Goal: Task Accomplishment & Management: Complete application form

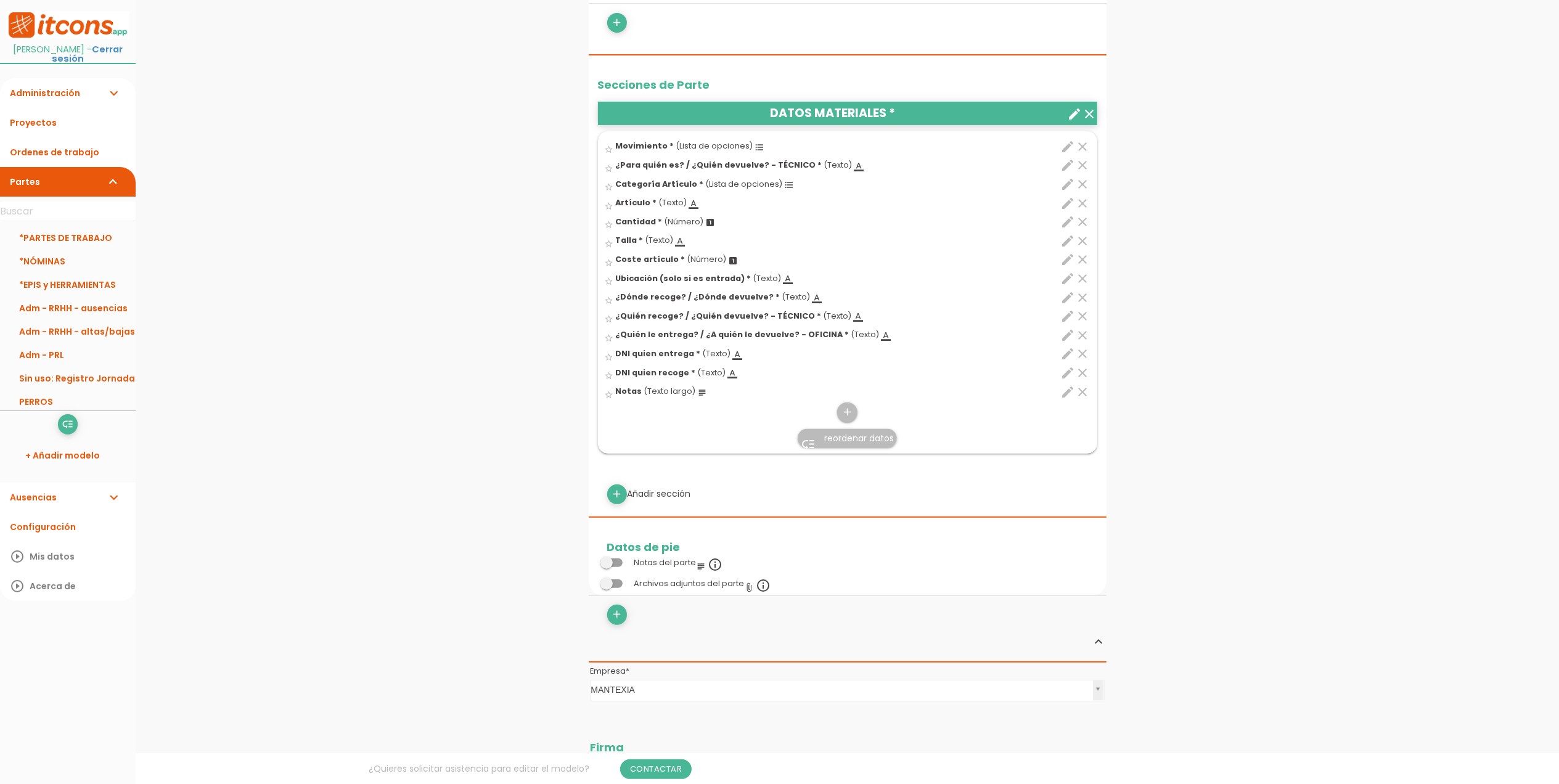
scroll to position [328, 0]
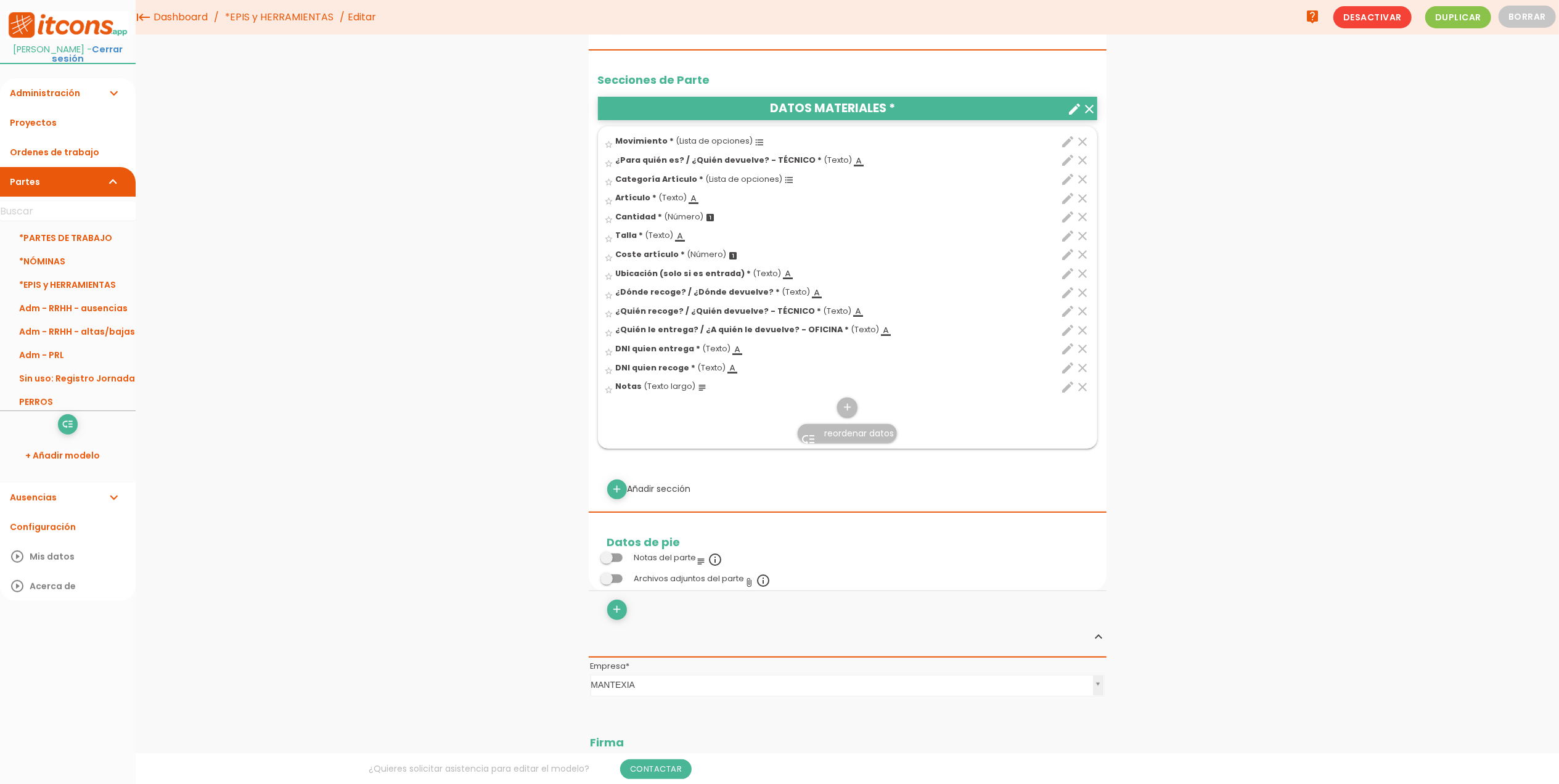
click at [1066, 206] on icon "edit" at bounding box center [1068, 199] width 15 height 15
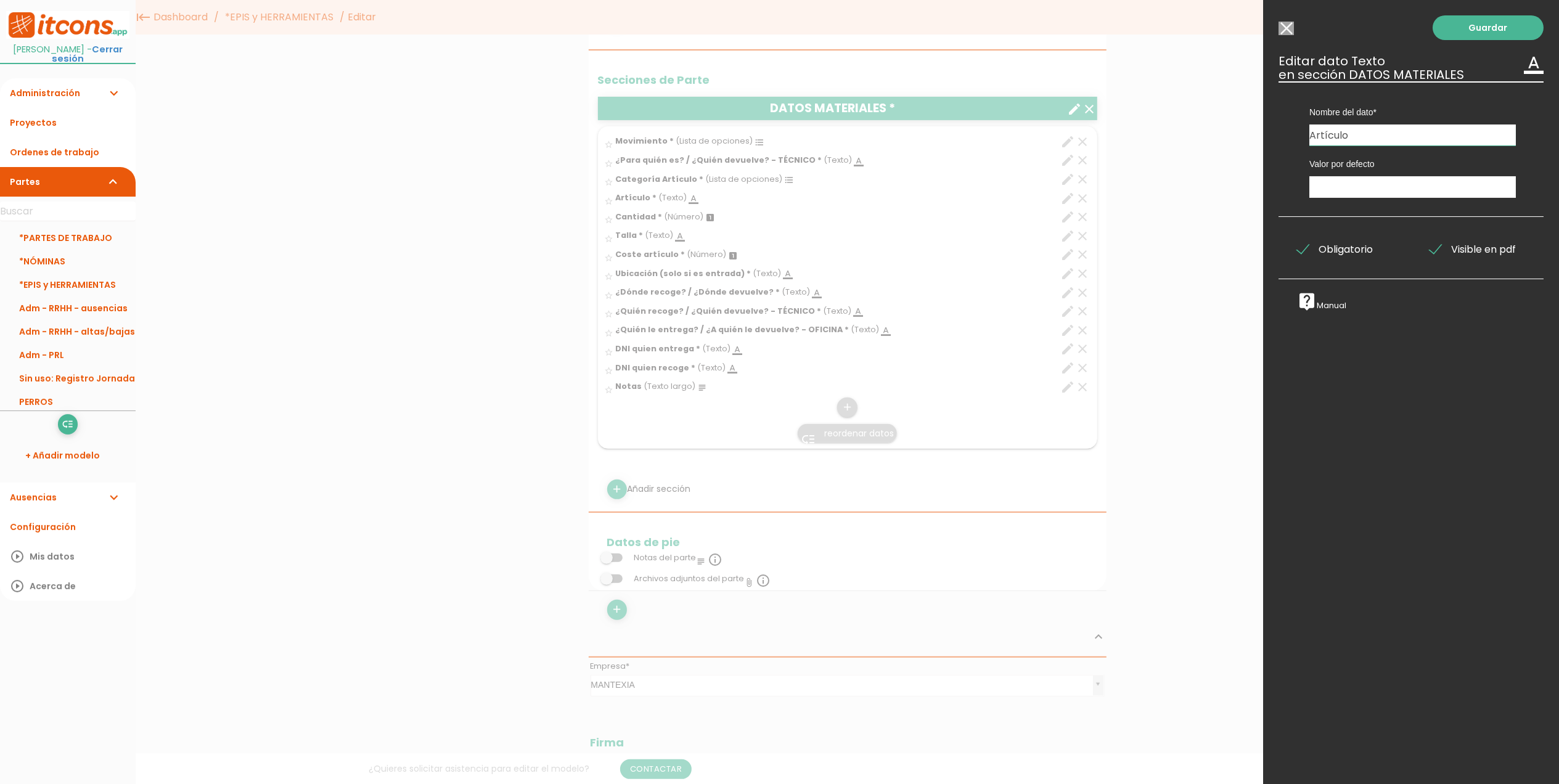
click at [1288, 23] on input "Modelo sin Ordenes de trabajo" at bounding box center [1286, 28] width 16 height 13
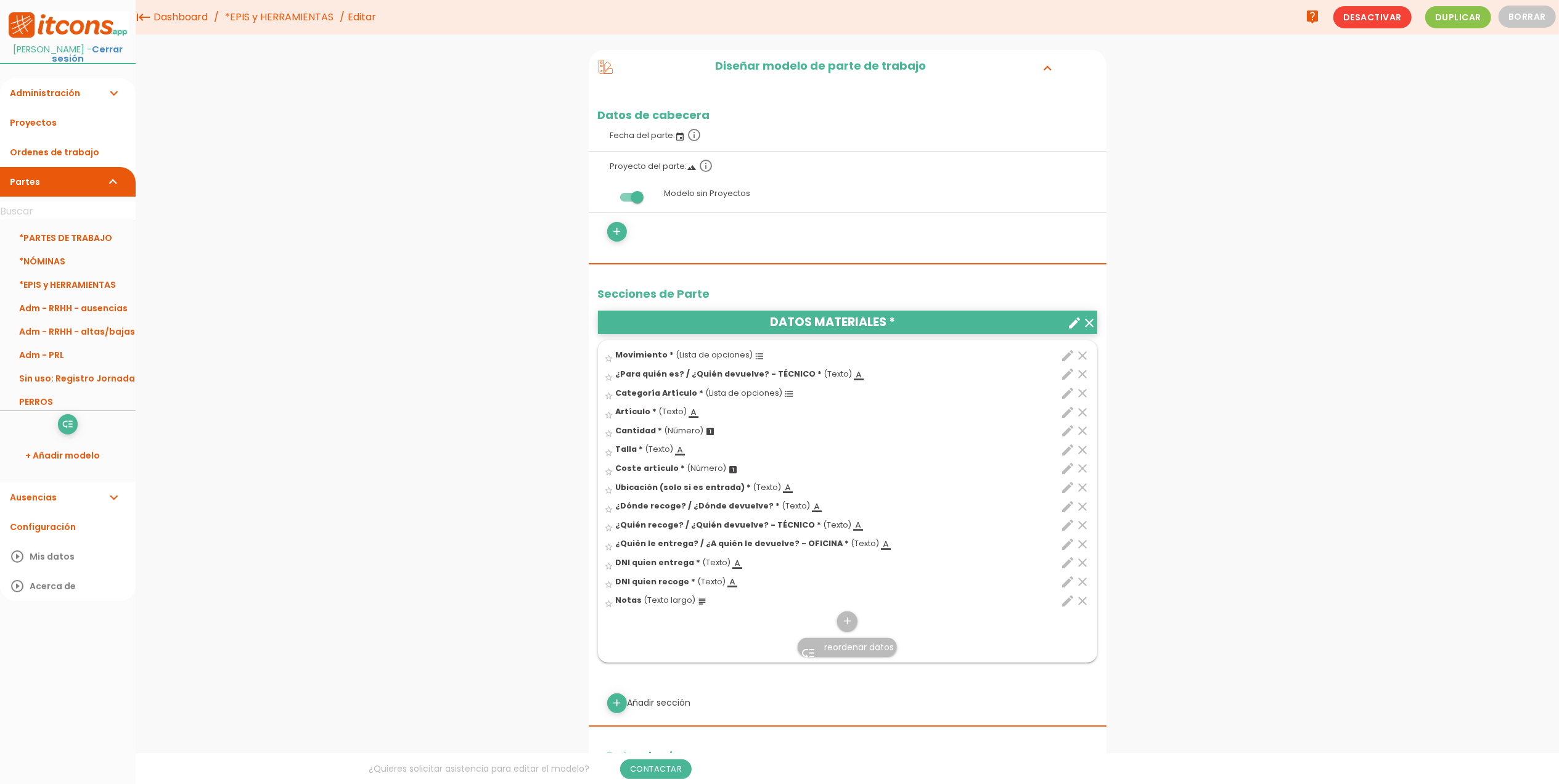
scroll to position [0, 0]
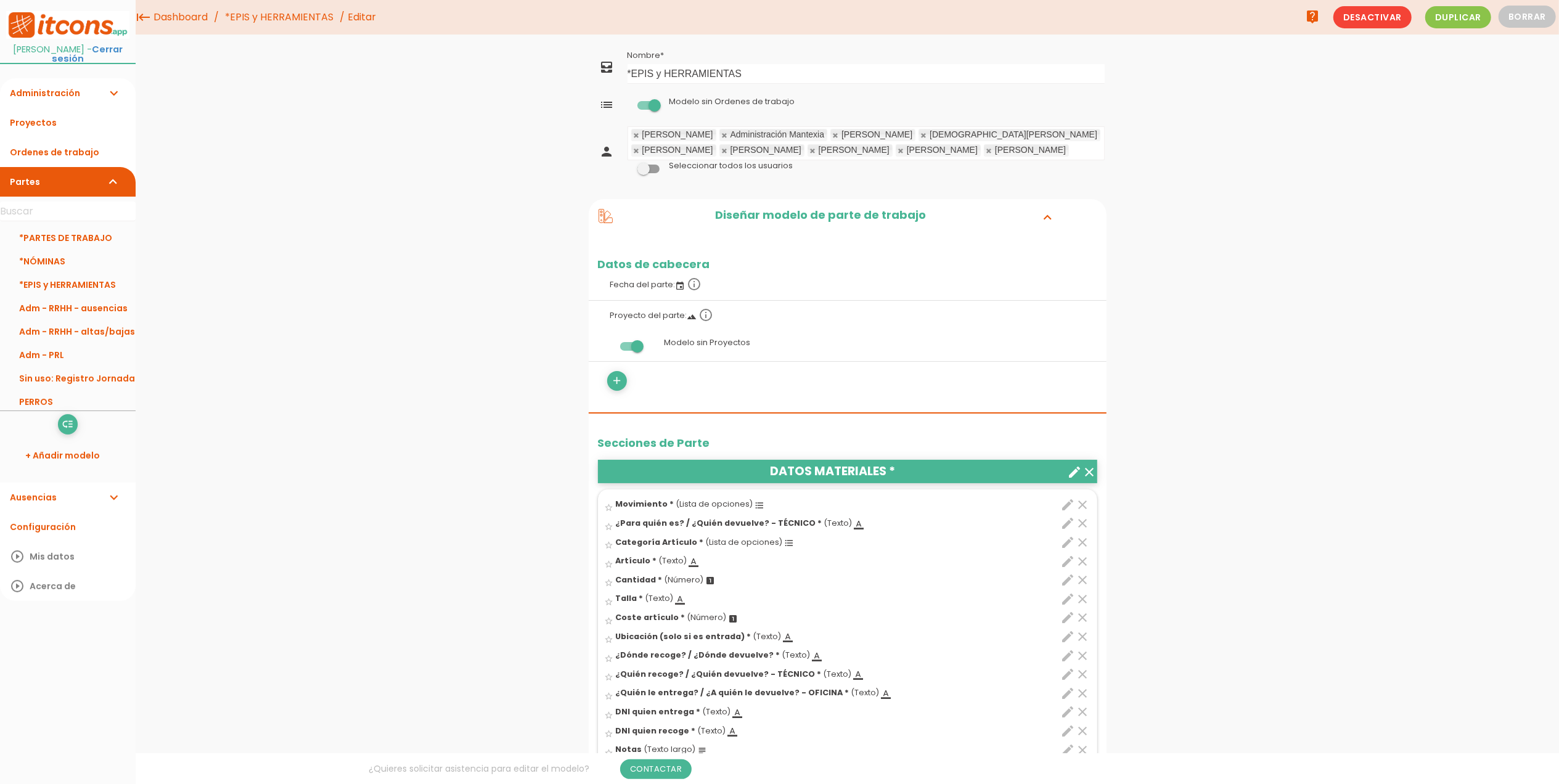
click at [268, 19] on link "*EPIS y HERRAMIENTAS" at bounding box center [279, 17] width 114 height 34
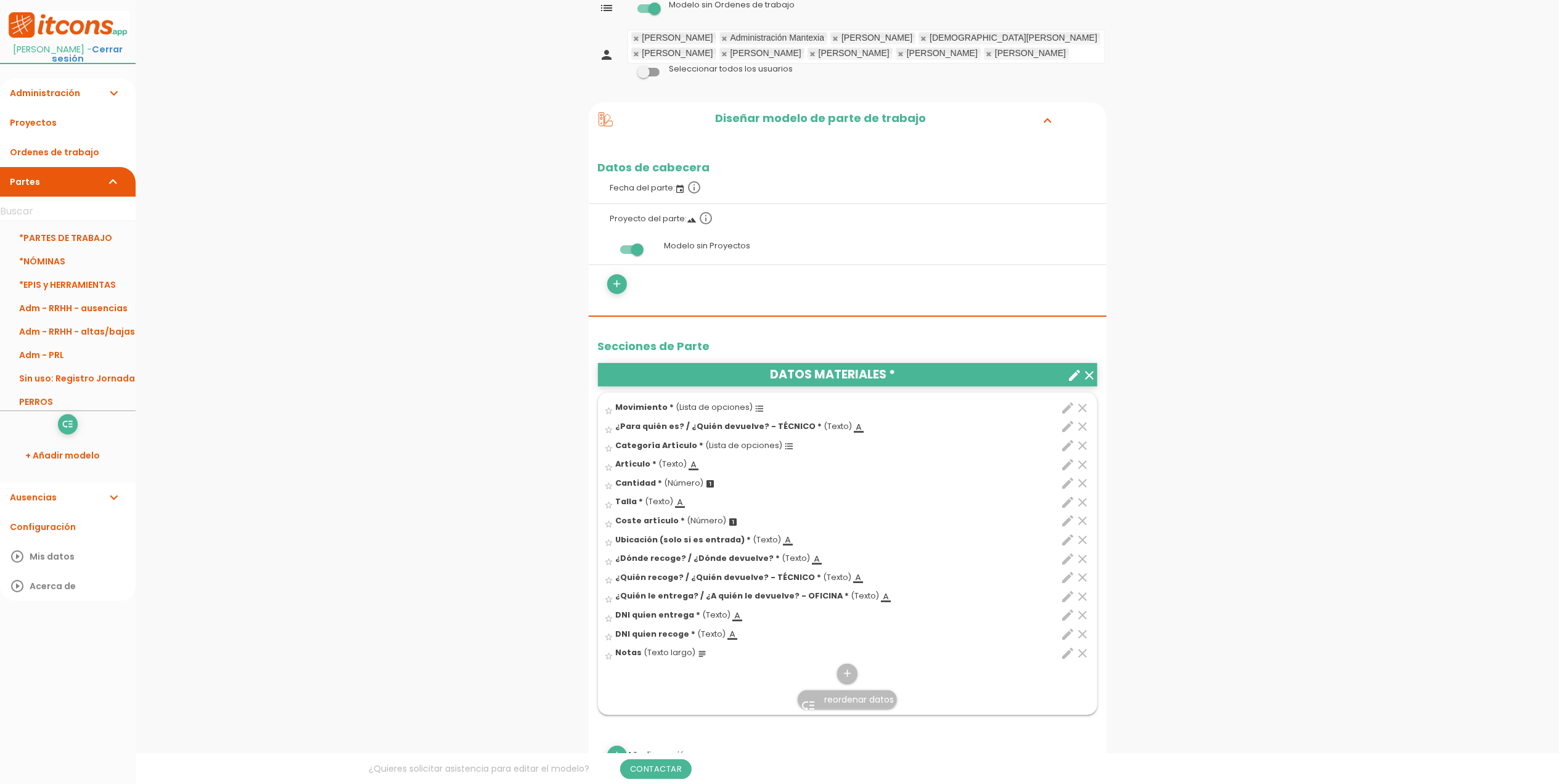
scroll to position [328, 0]
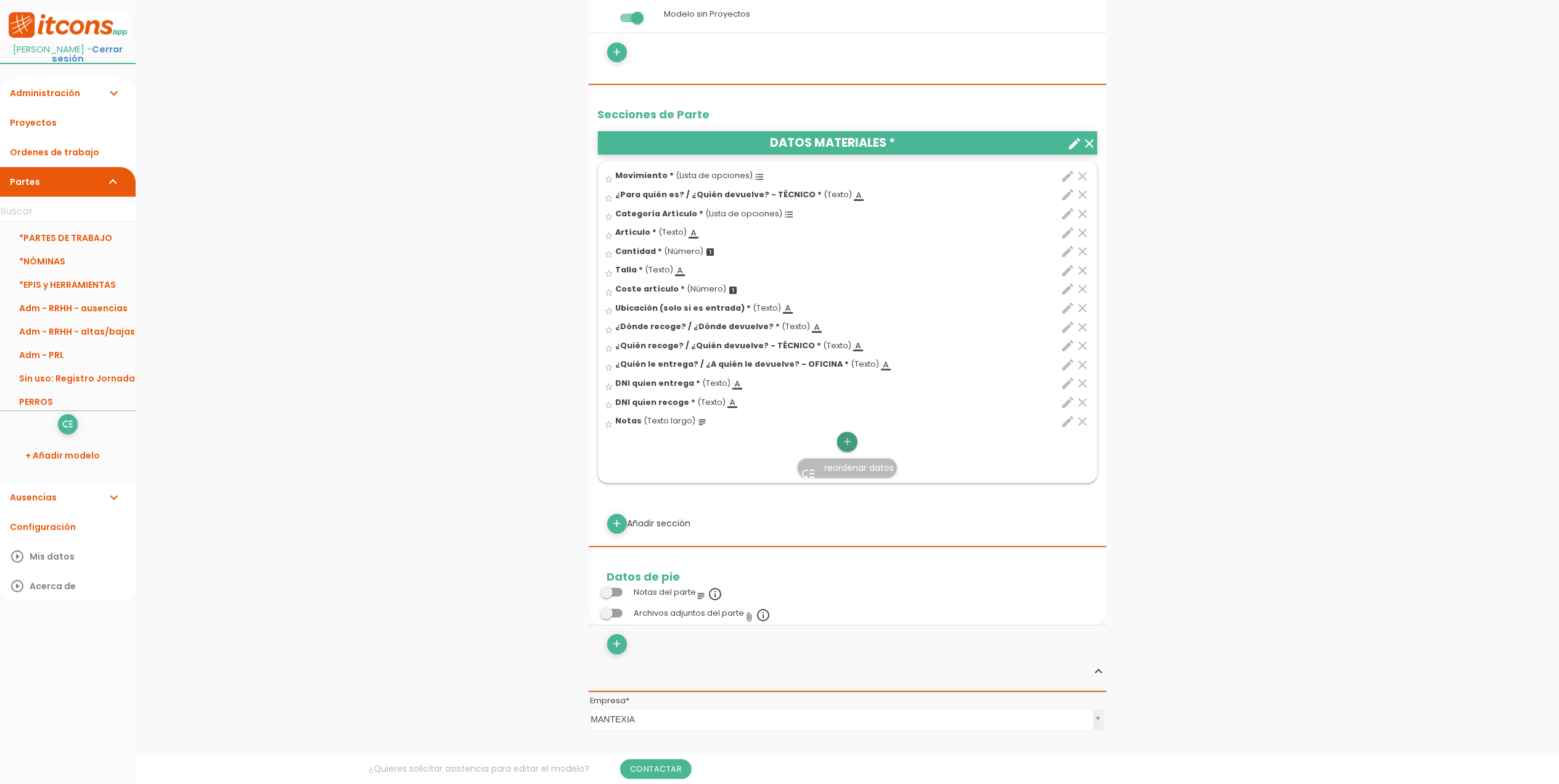
click at [851, 451] on icon "add" at bounding box center [847, 442] width 12 height 19
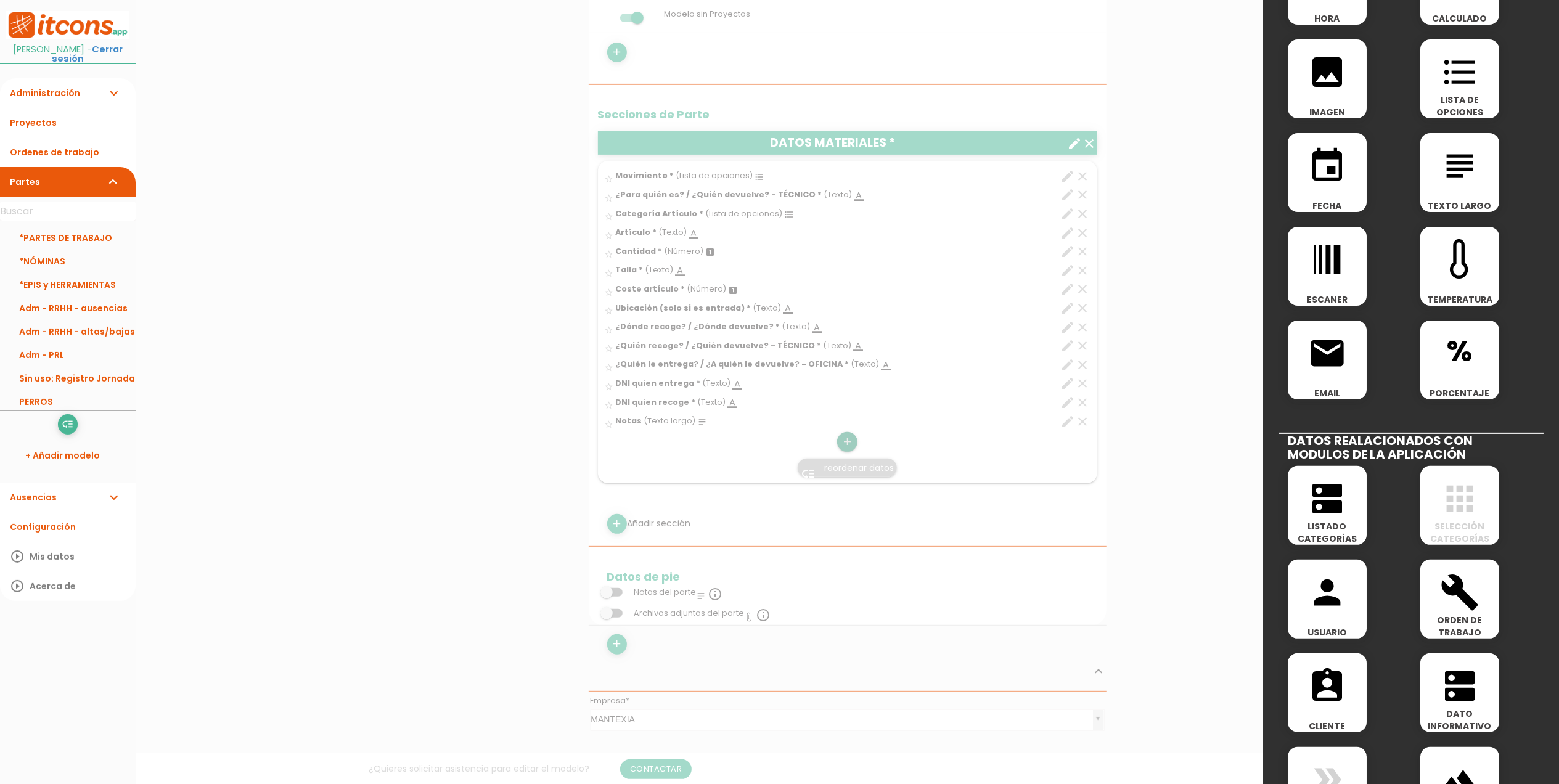
scroll to position [247, 0]
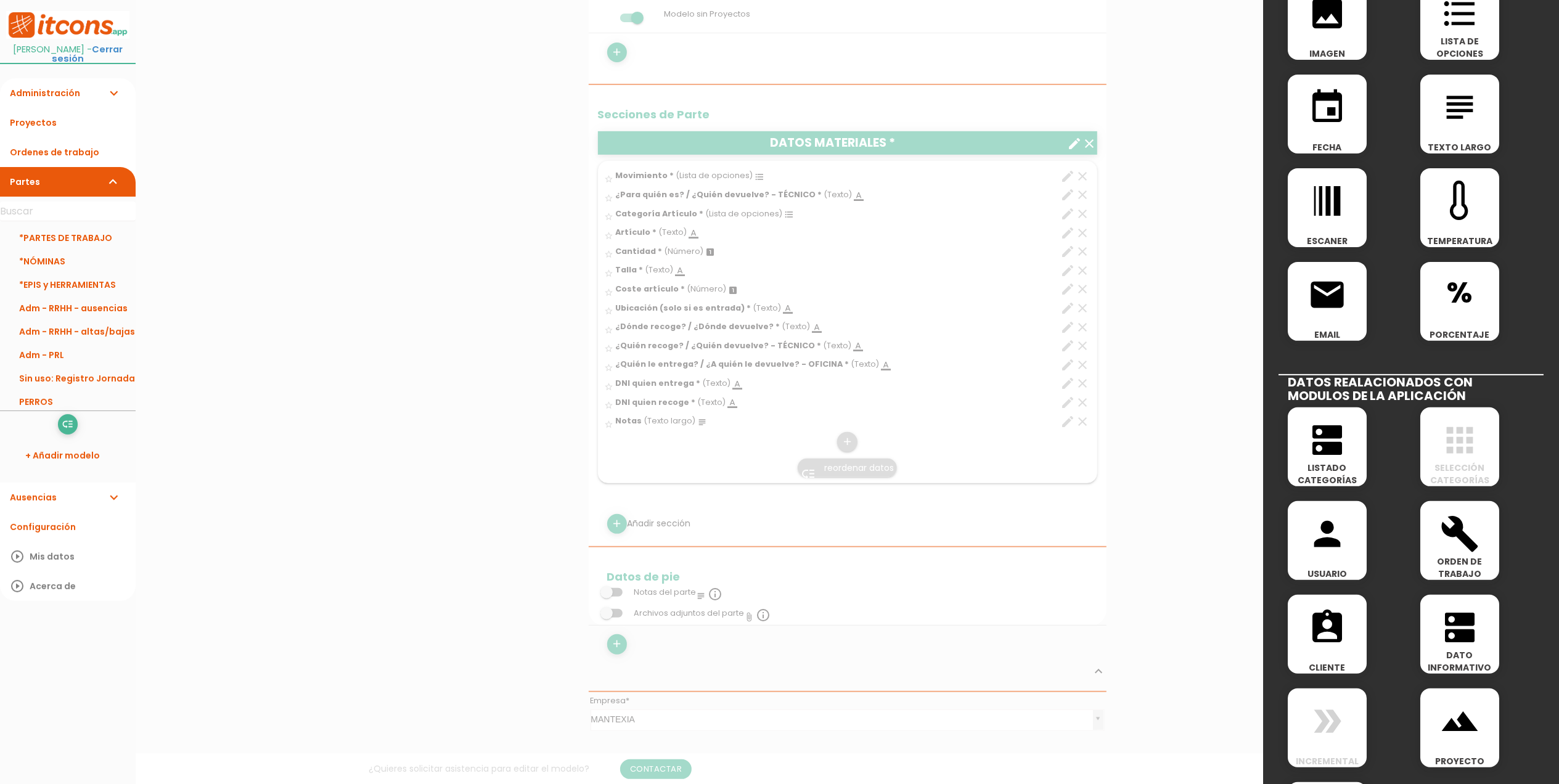
click at [1453, 454] on icon "apps" at bounding box center [1460, 439] width 40 height 40
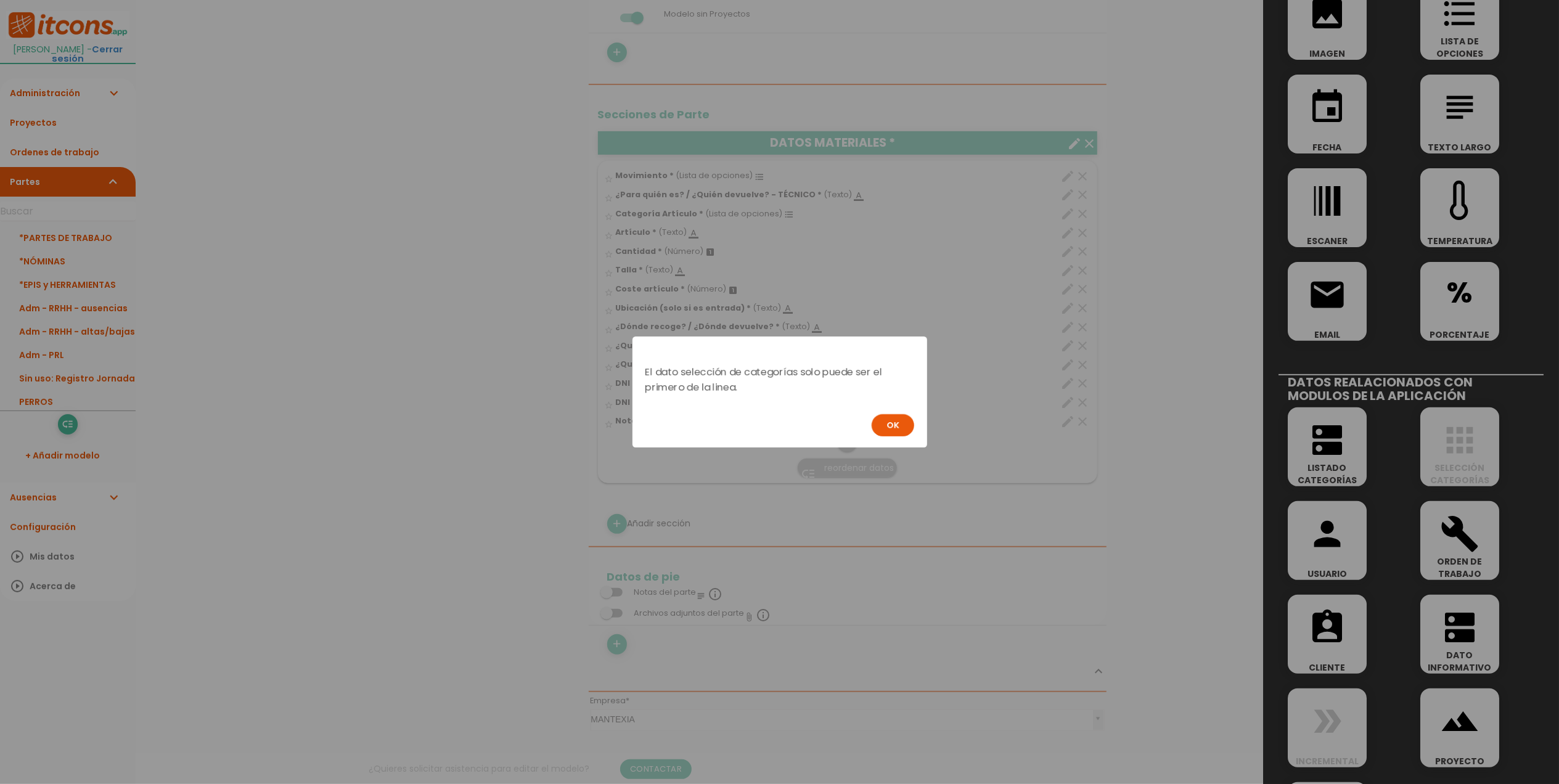
scroll to position [0, 0]
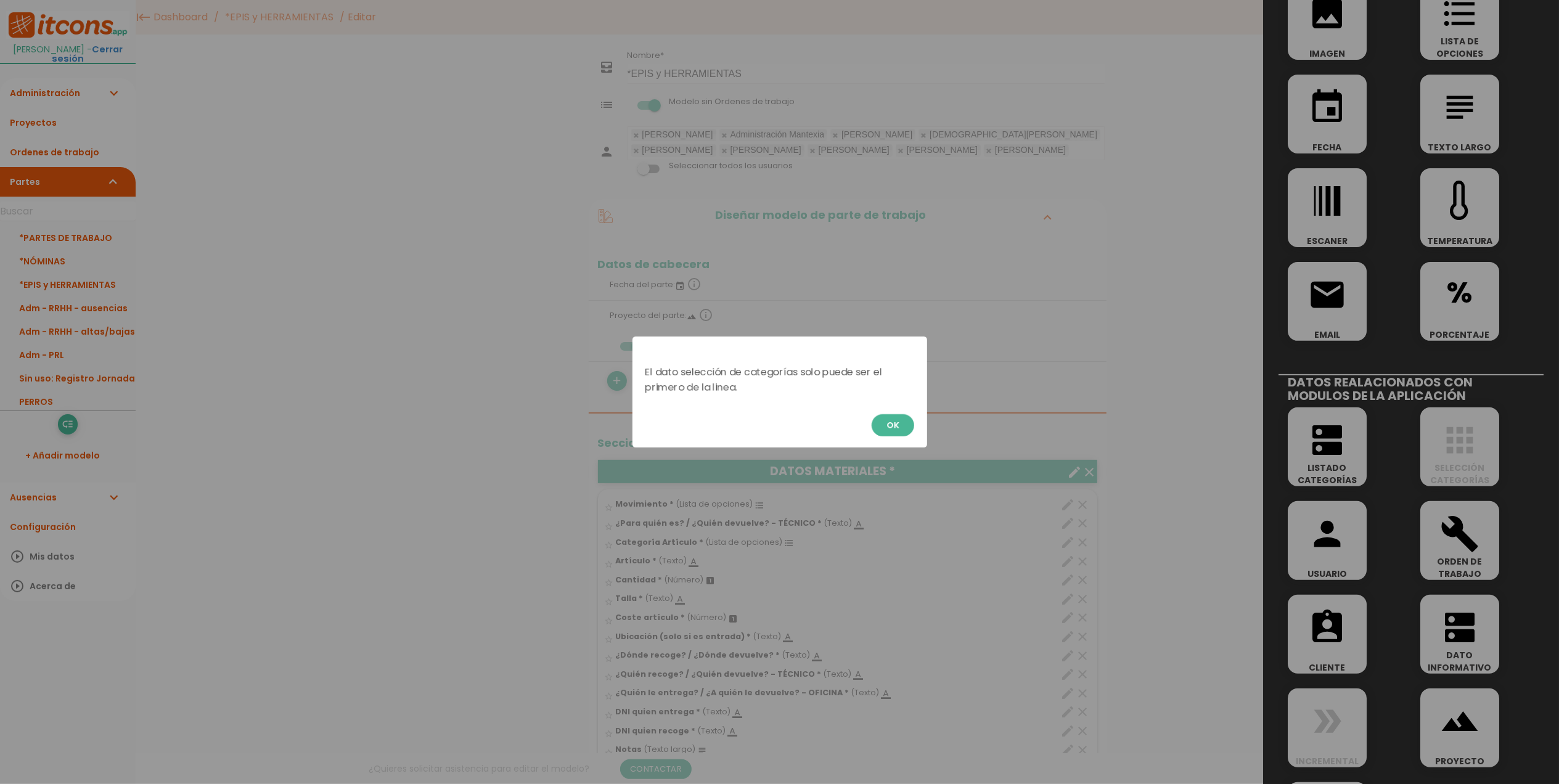
click at [893, 419] on button "OK" at bounding box center [893, 425] width 43 height 22
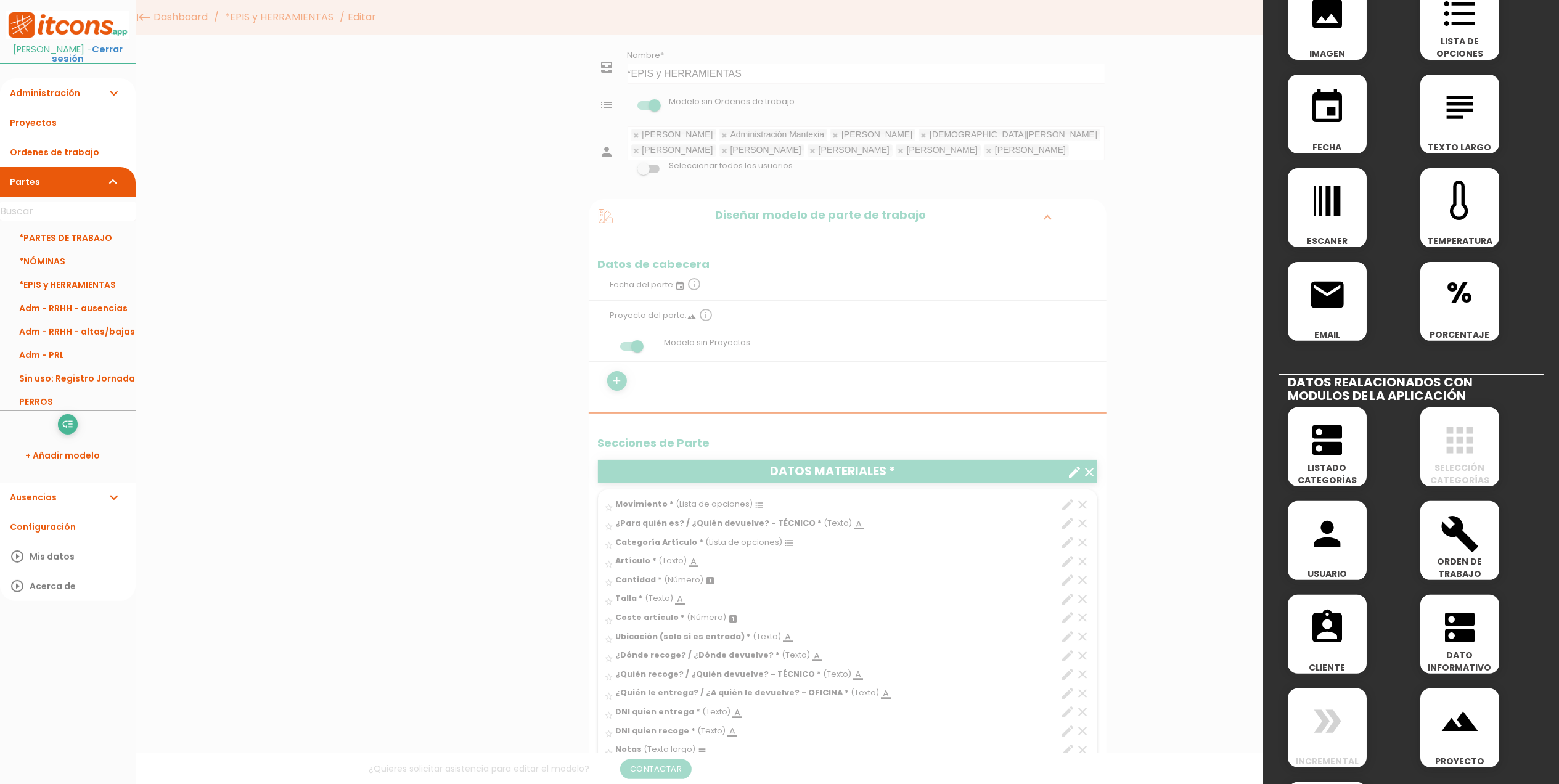
click at [555, 465] on div at bounding box center [779, 294] width 1559 height 980
click at [1167, 328] on div at bounding box center [779, 294] width 1559 height 980
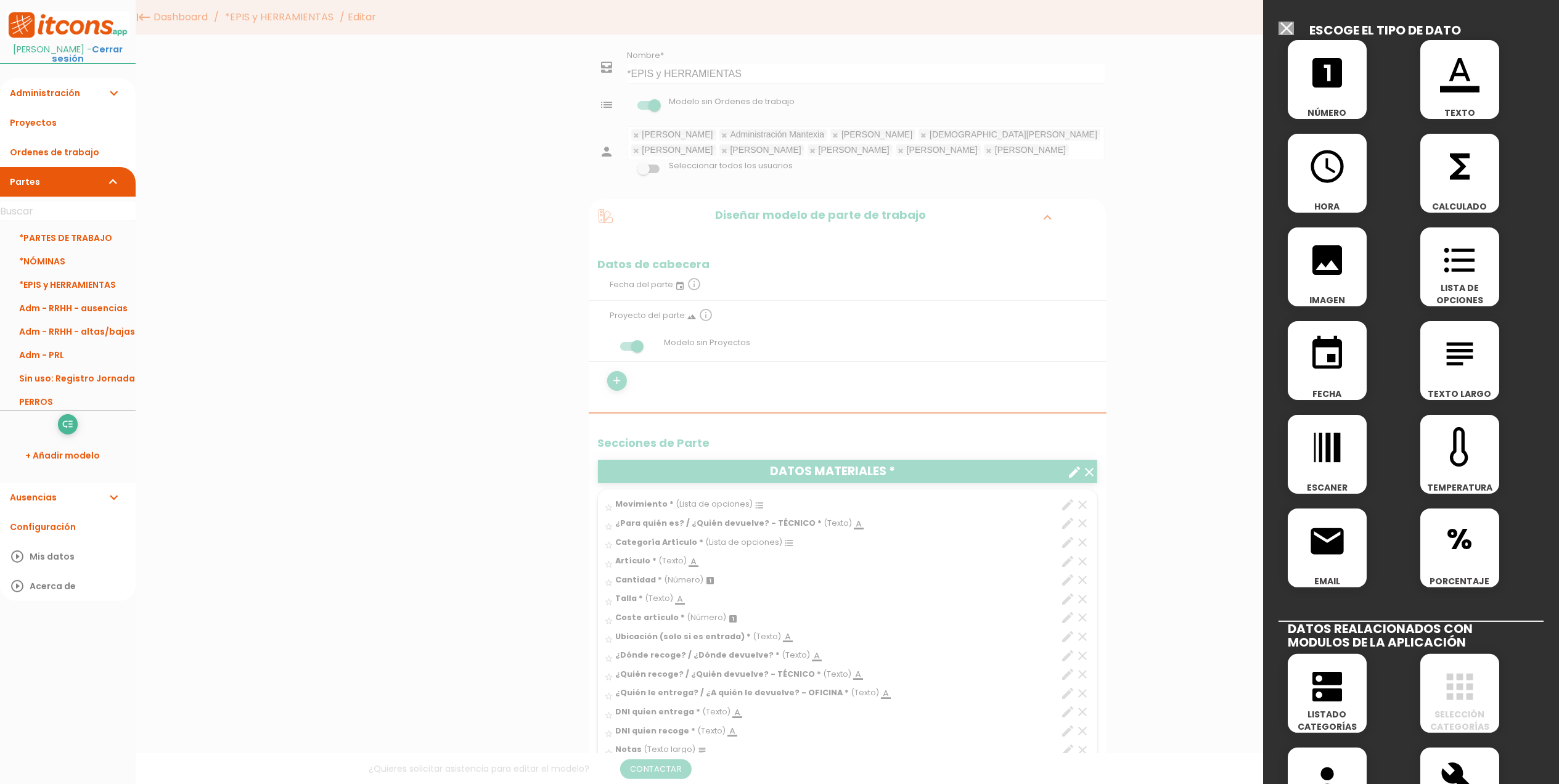
click at [1288, 25] on input "Modelo sin Ordenes de trabajo" at bounding box center [1286, 28] width 16 height 13
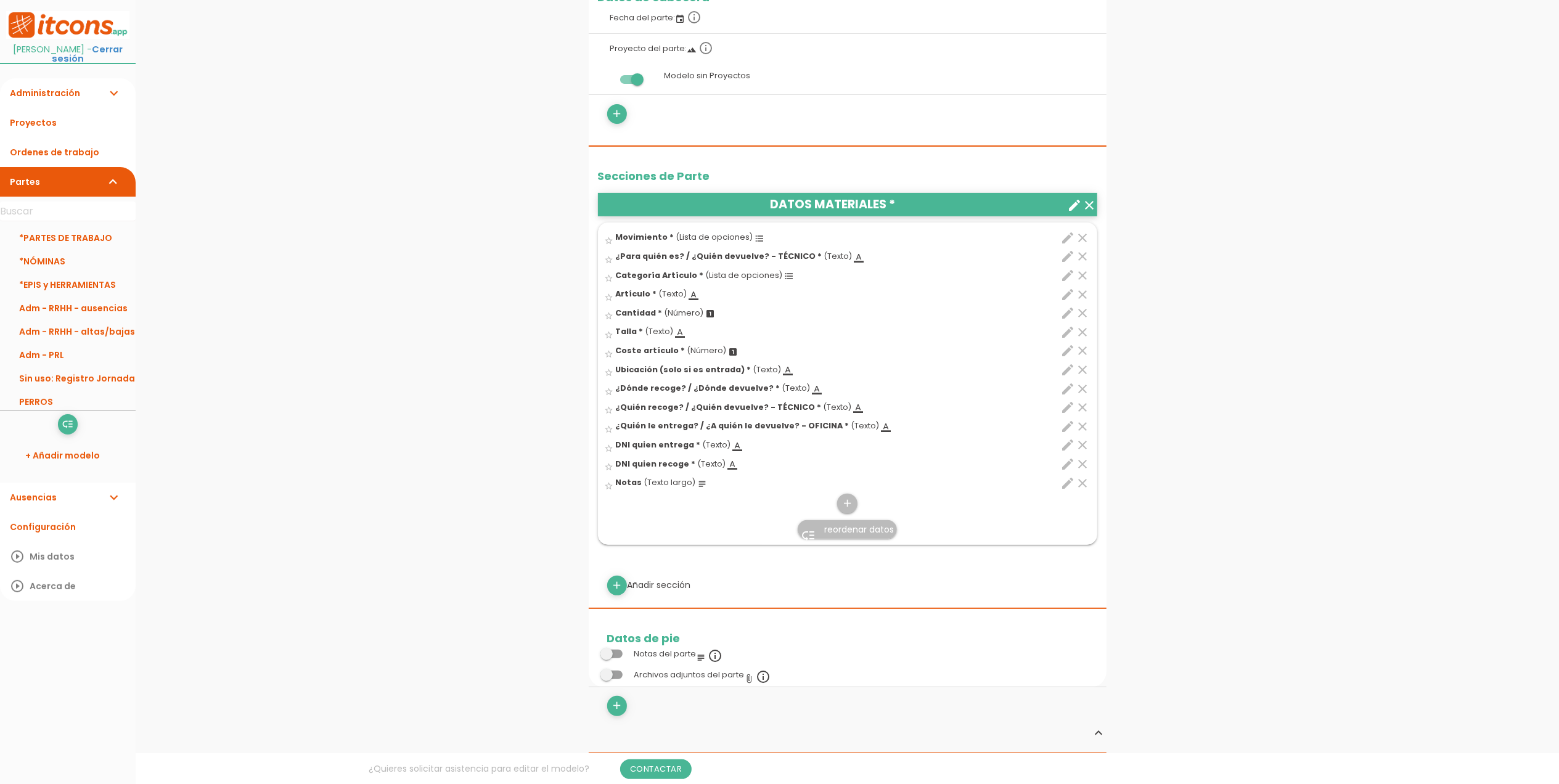
scroll to position [328, 0]
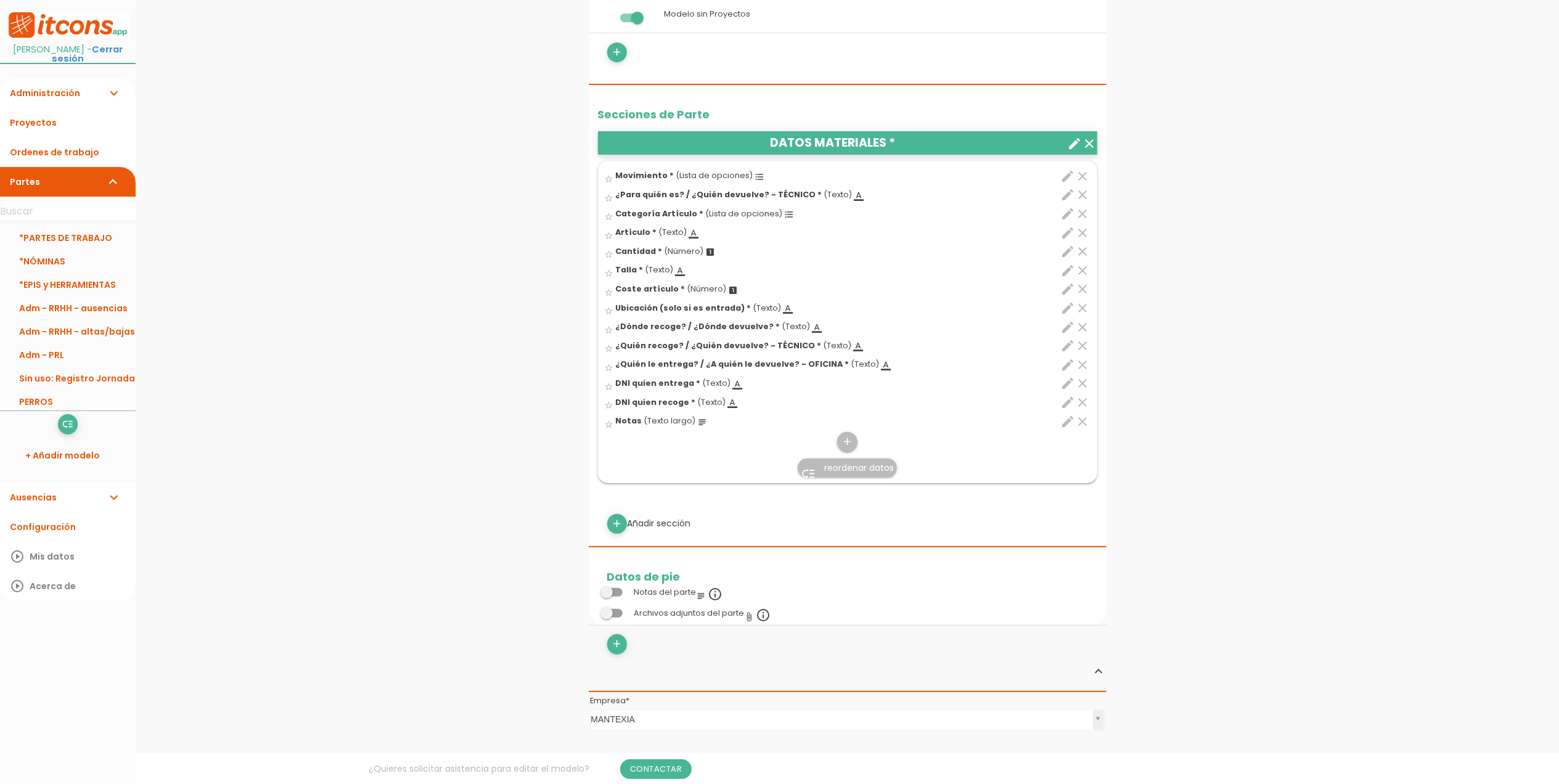
click at [1066, 184] on icon "edit" at bounding box center [1068, 176] width 15 height 15
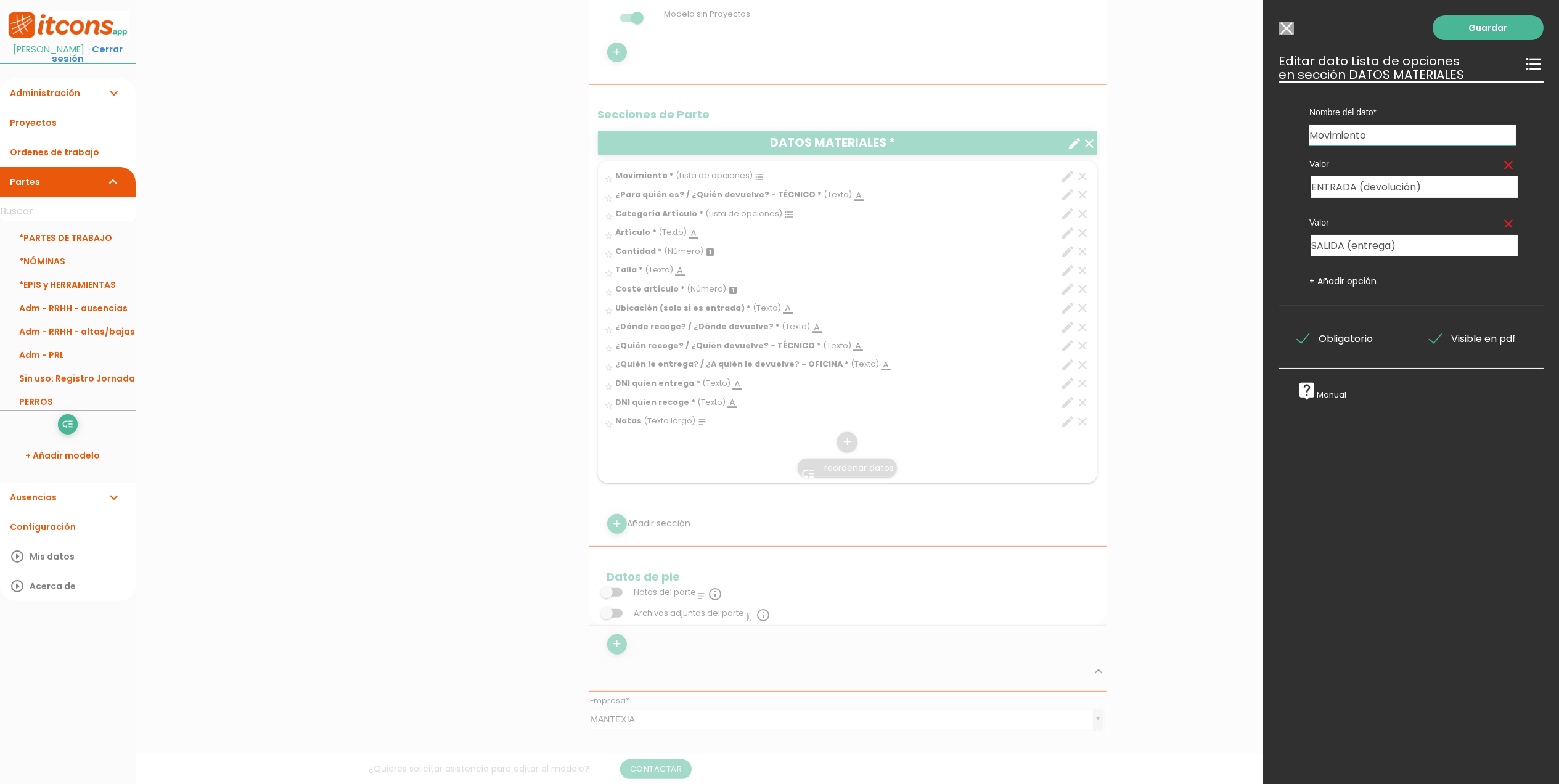
click at [1283, 26] on input "Modelo sin Ordenes de trabajo" at bounding box center [1286, 28] width 16 height 13
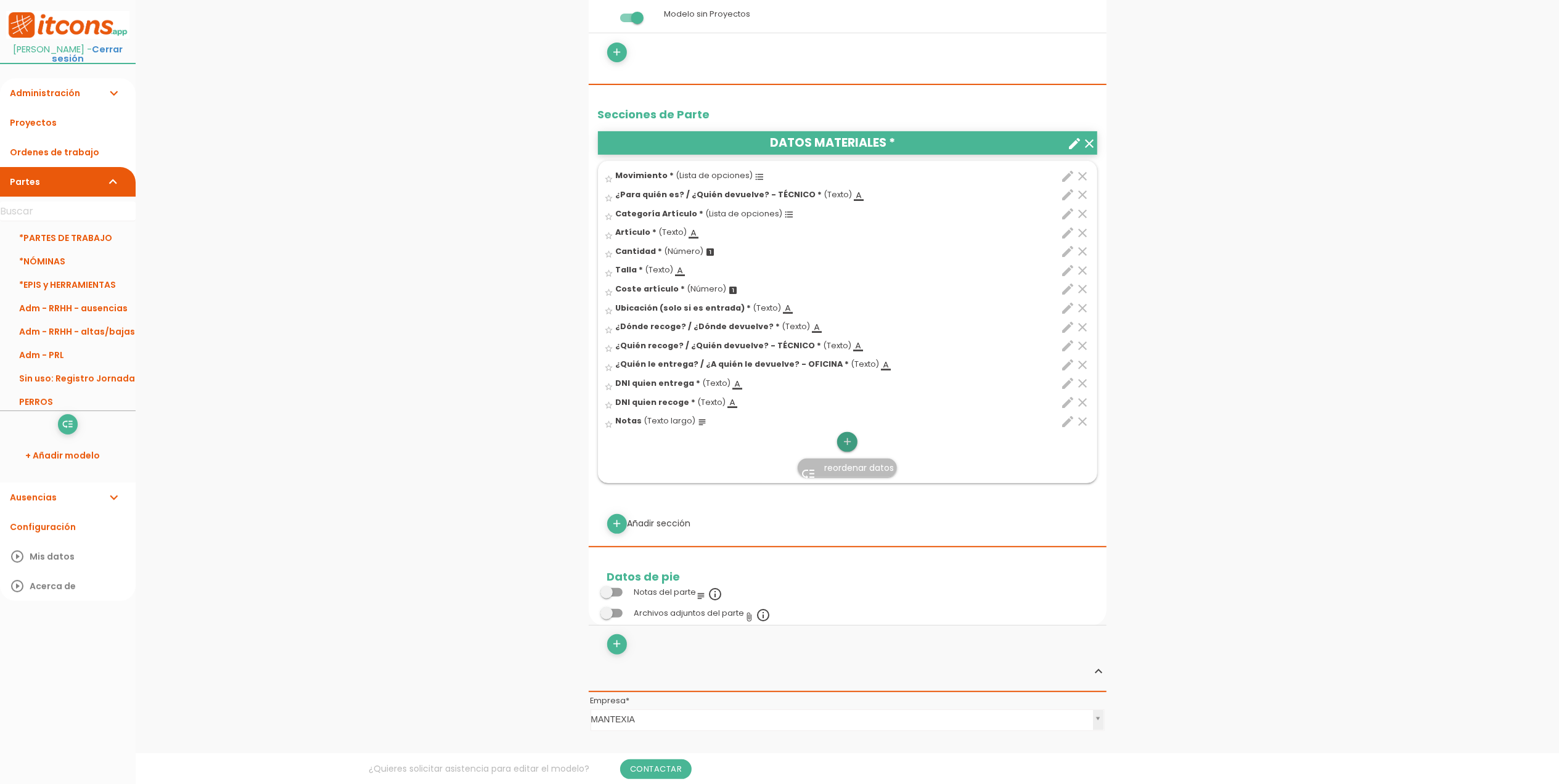
click at [846, 451] on icon "add" at bounding box center [847, 442] width 12 height 19
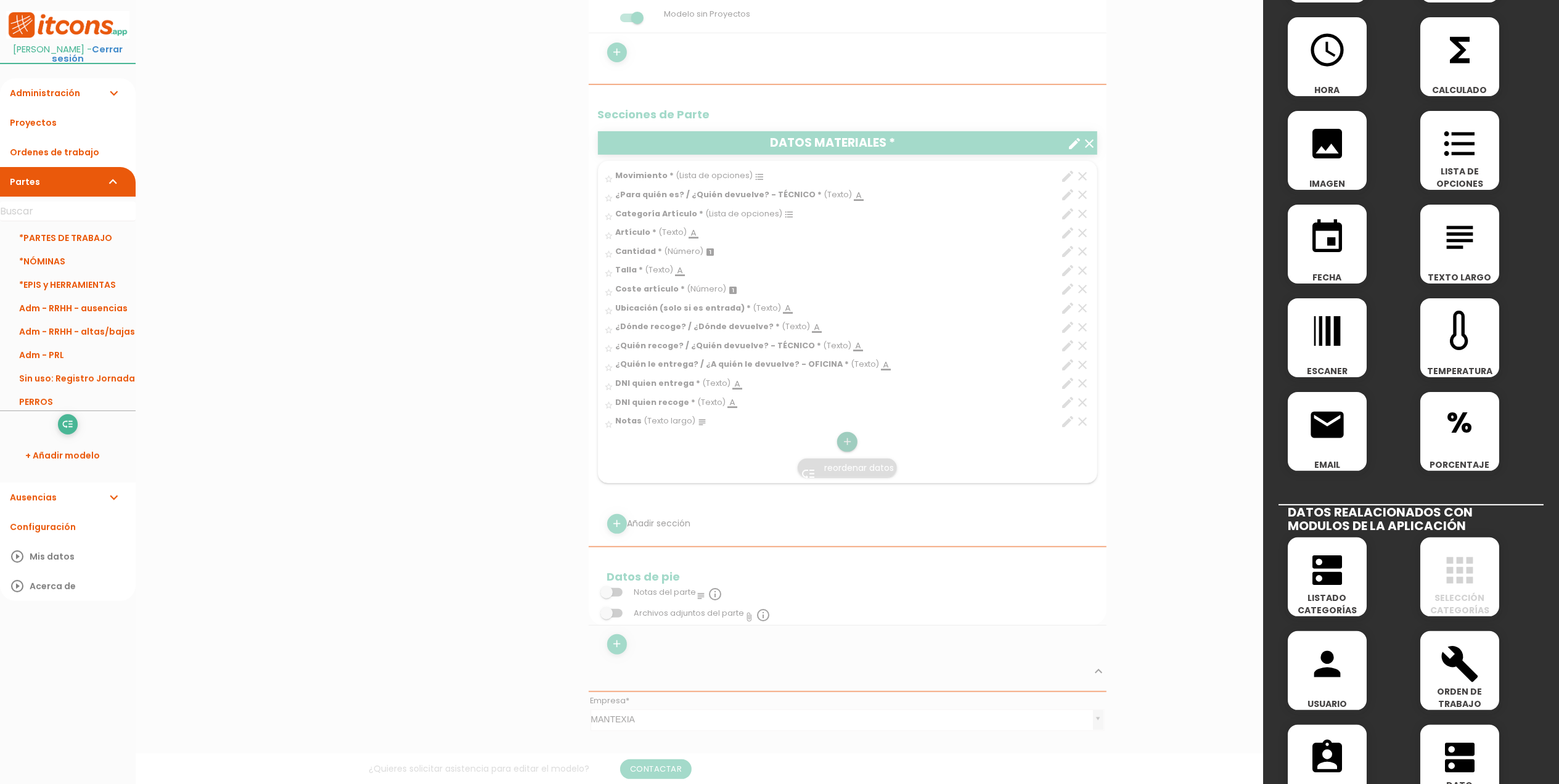
scroll to position [86, 0]
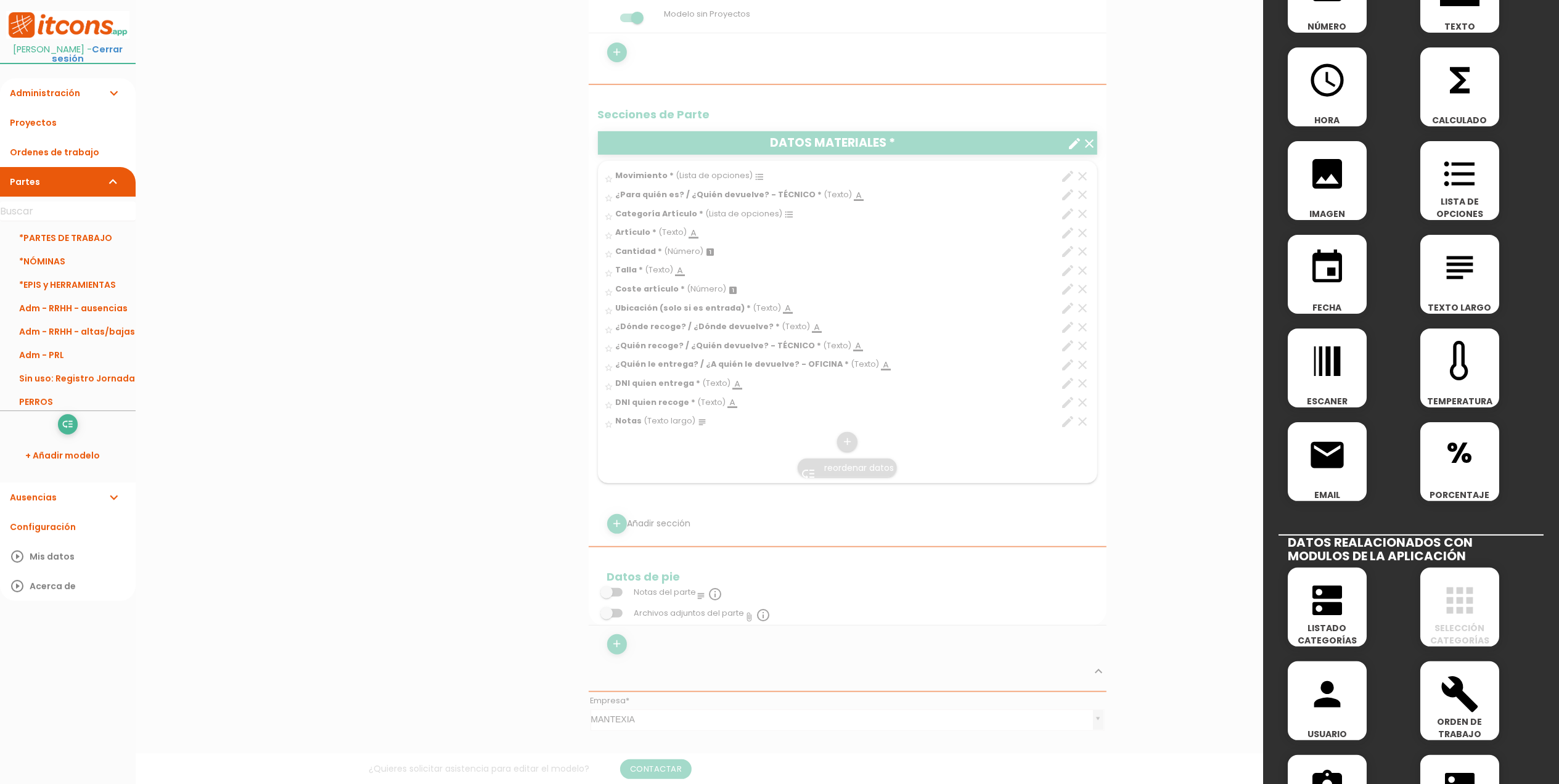
click at [1340, 604] on icon "dns" at bounding box center [1327, 600] width 40 height 40
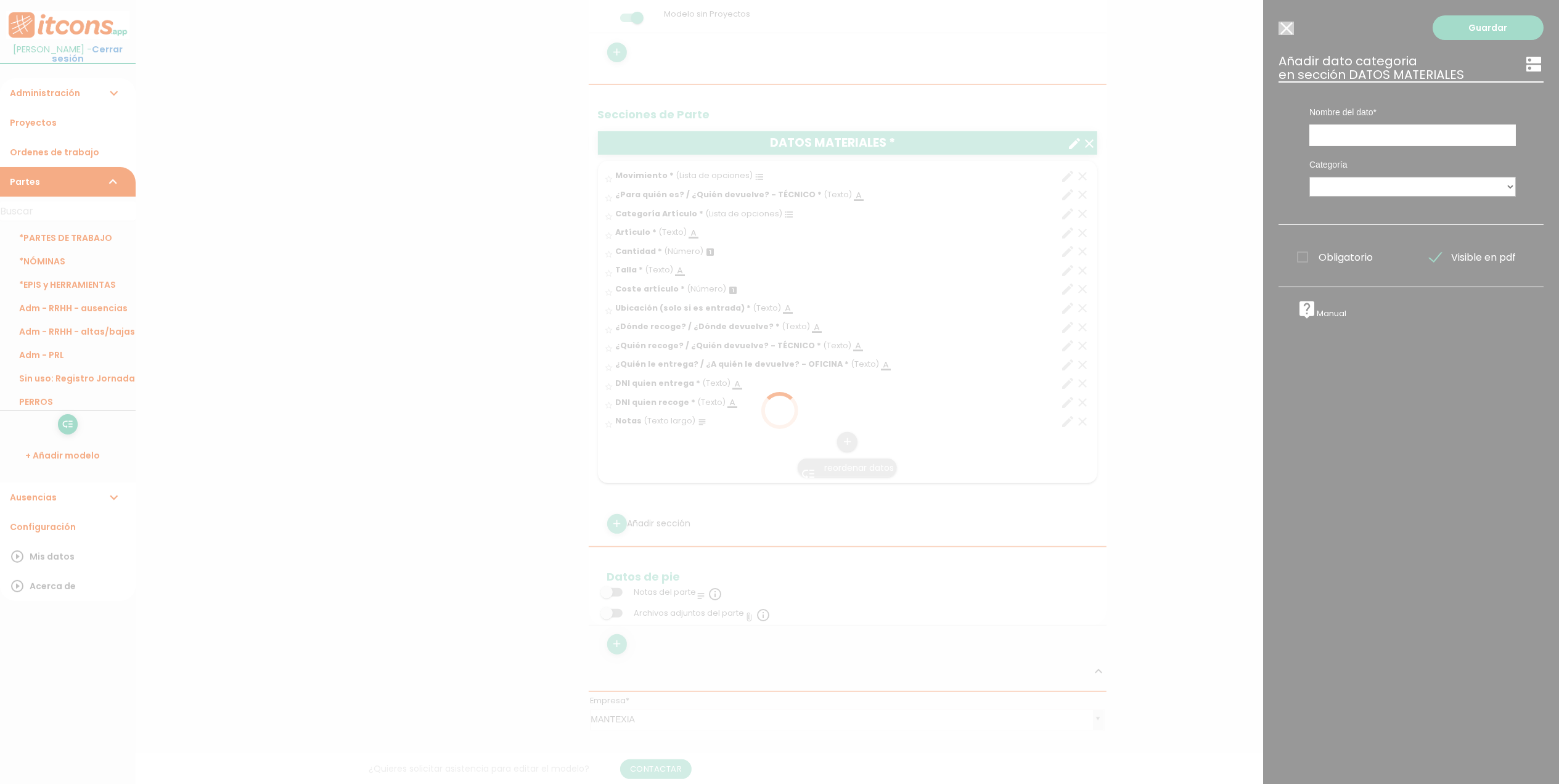
scroll to position [0, 0]
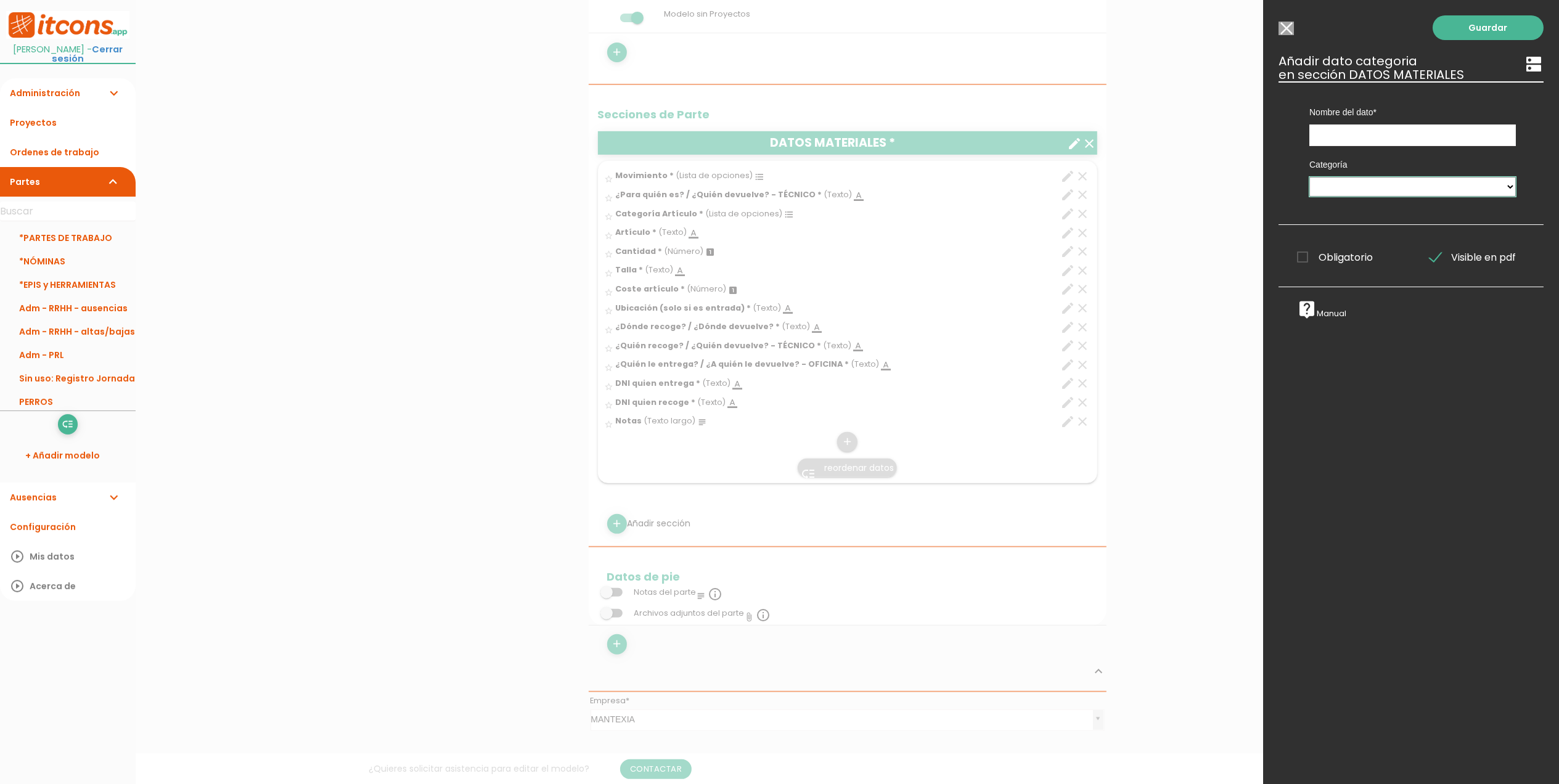
click at [1410, 188] on select "MAQUINARIA PERSONAL TIPO DE DÍA DNI MATERIALES" at bounding box center [1412, 187] width 206 height 19
drag, startPoint x: 1303, startPoint y: 118, endPoint x: 1300, endPoint y: 97, distance: 21.2
click at [1303, 118] on div "Nombre del dato Movimiento ¿Para quién es? / ¿Quién devuelve? - TÉCNICO Categor…" at bounding box center [1412, 114] width 225 height 65
click at [1302, 34] on div "Guardar ESCOGE EL TIPO DE DATO looks_one NÚMERO format_color_text TEXTO access_…" at bounding box center [1411, 392] width 296 height 784
click at [1292, 30] on input "Modelo sin Ordenes de trabajo" at bounding box center [1286, 28] width 16 height 13
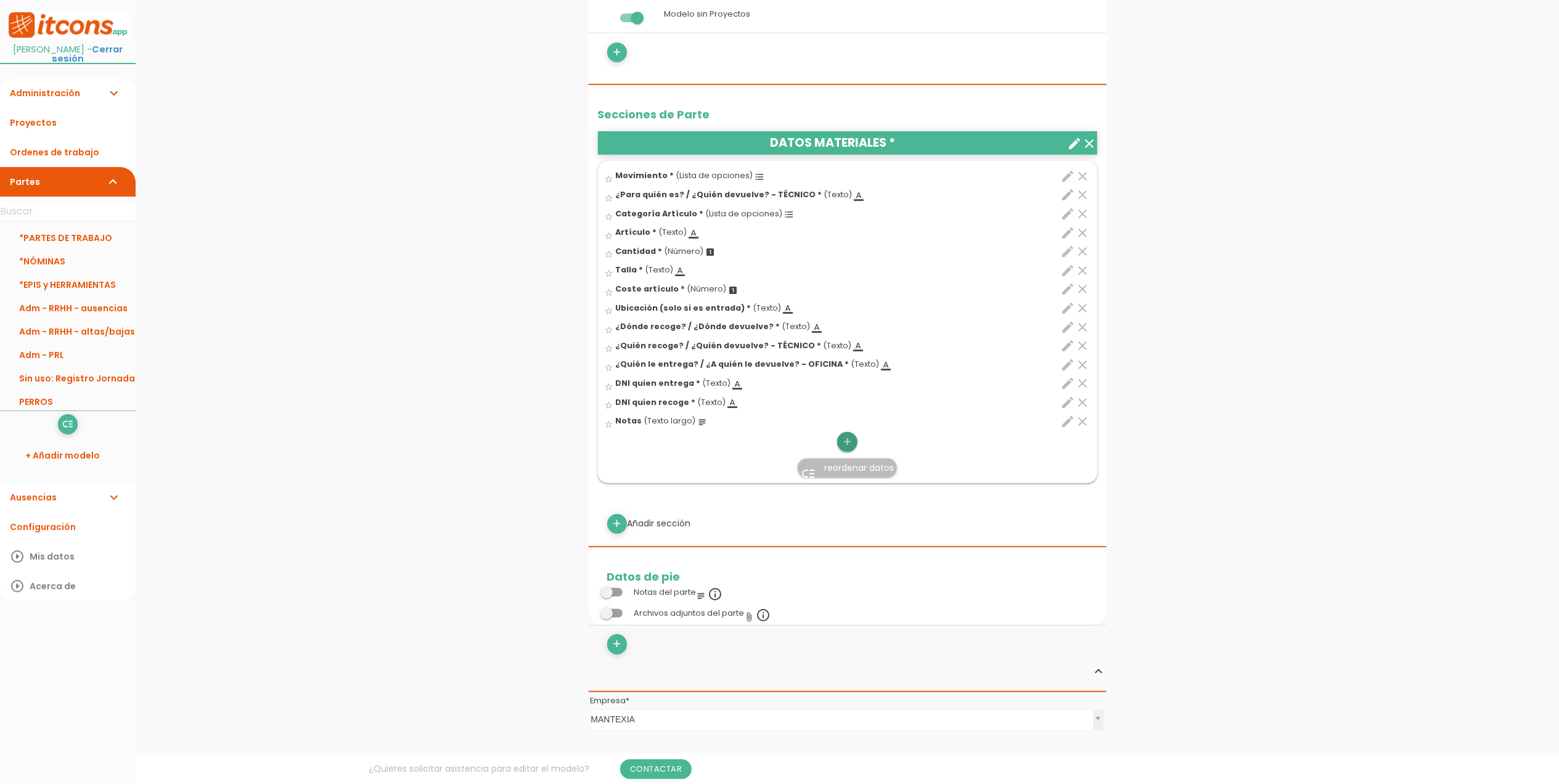
click at [853, 451] on icon "add" at bounding box center [847, 442] width 12 height 19
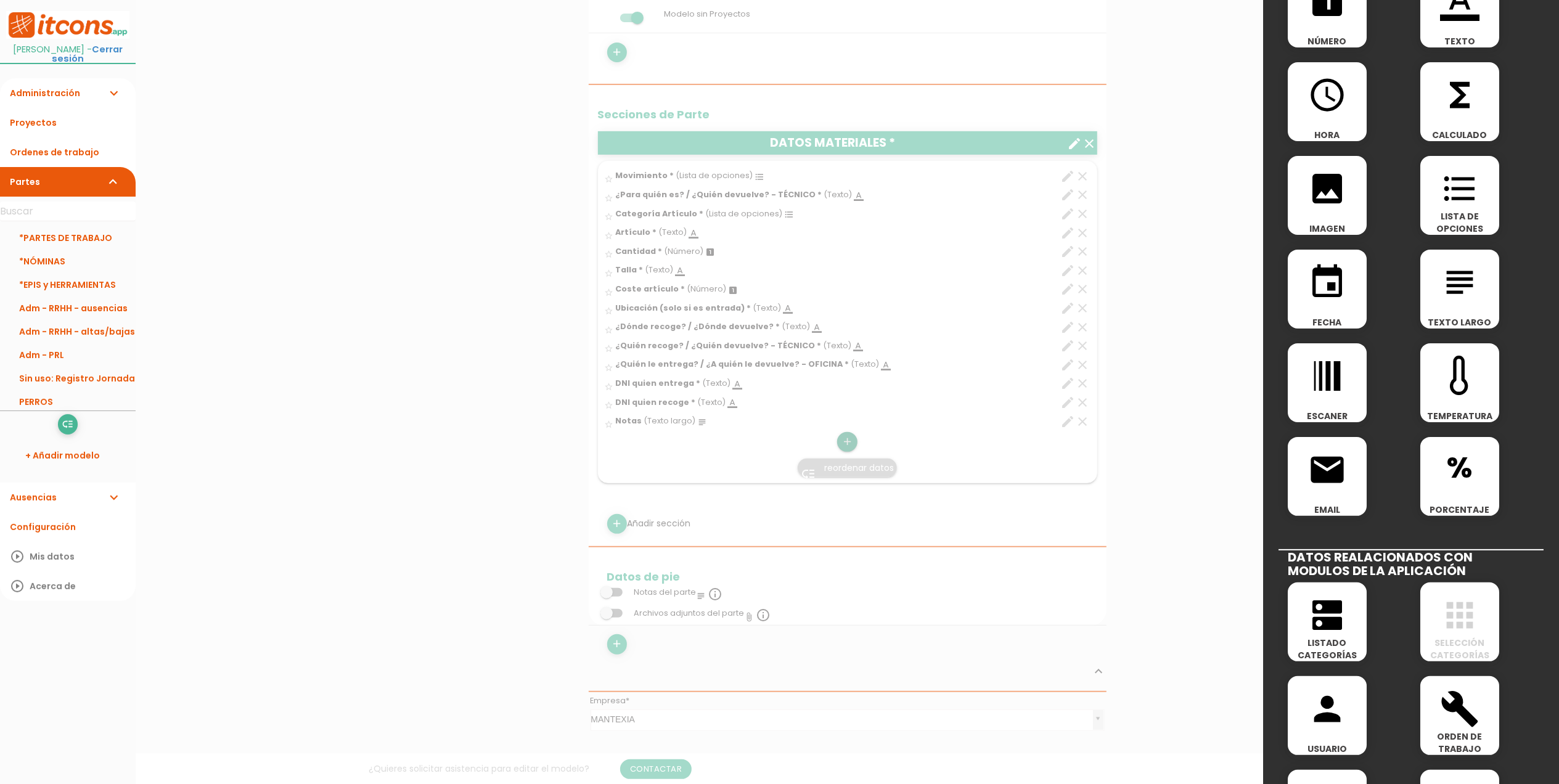
scroll to position [164, 0]
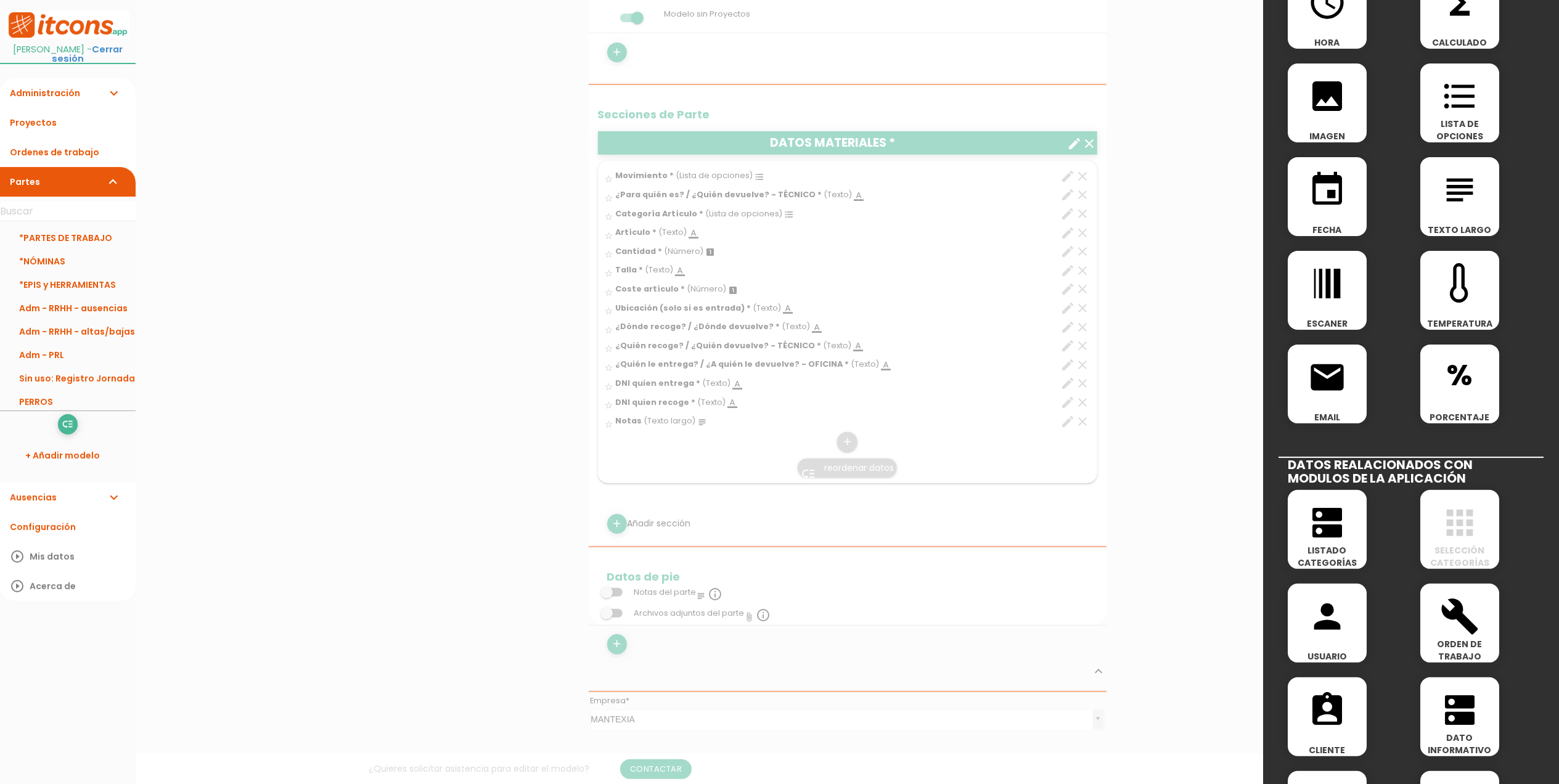
click at [1328, 528] on icon "dns" at bounding box center [1327, 522] width 40 height 40
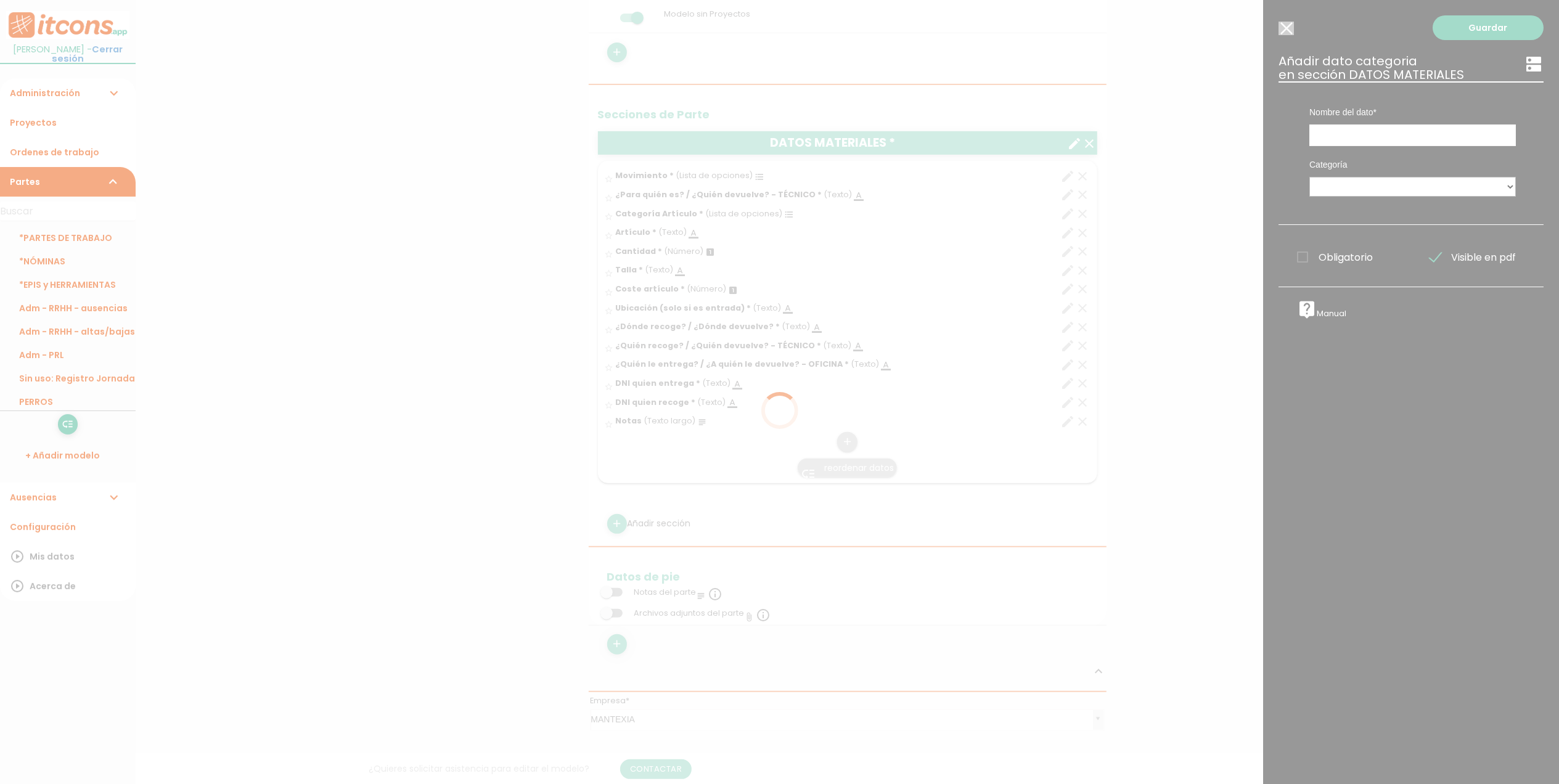
scroll to position [0, 0]
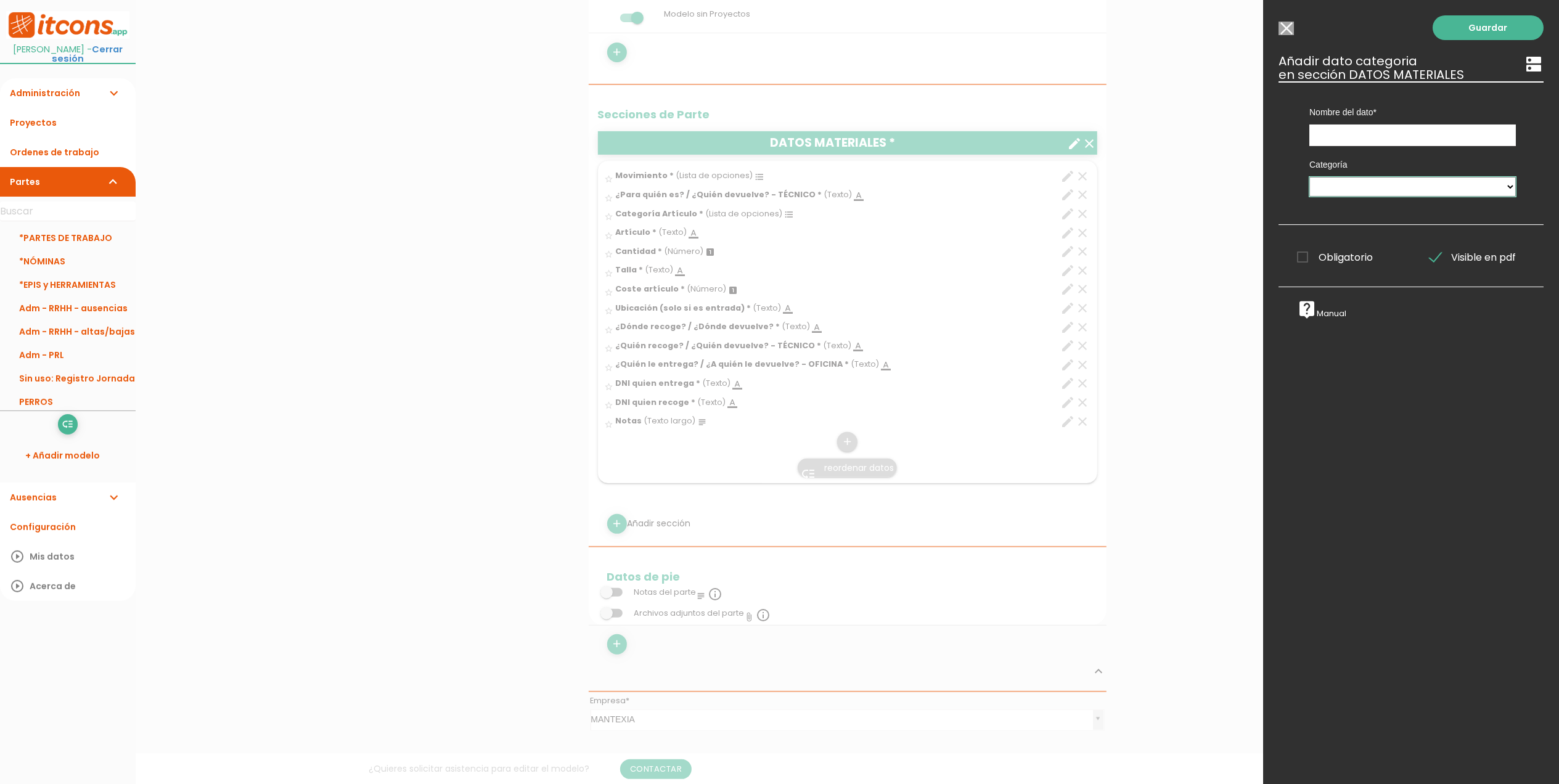
click at [1399, 188] on select "MAQUINARIA PERSONAL TIPO DE DÍA DNI MATERIALES" at bounding box center [1412, 187] width 206 height 19
click at [1355, 425] on div "Guardar ESCOGE EL TIPO DE DATO looks_one NÚMERO format_color_text TEXTO access_…" at bounding box center [1411, 392] width 296 height 784
click at [1396, 185] on select "MAQUINARIA PERSONAL TIPO DE DÍA DNI MATERIALES" at bounding box center [1412, 187] width 206 height 19
click at [1428, 460] on div "Guardar ESCOGE EL TIPO DE DATO looks_one NÚMERO format_color_text TEXTO access_…" at bounding box center [1411, 392] width 296 height 784
click at [1341, 129] on input "text" at bounding box center [1412, 135] width 206 height 22
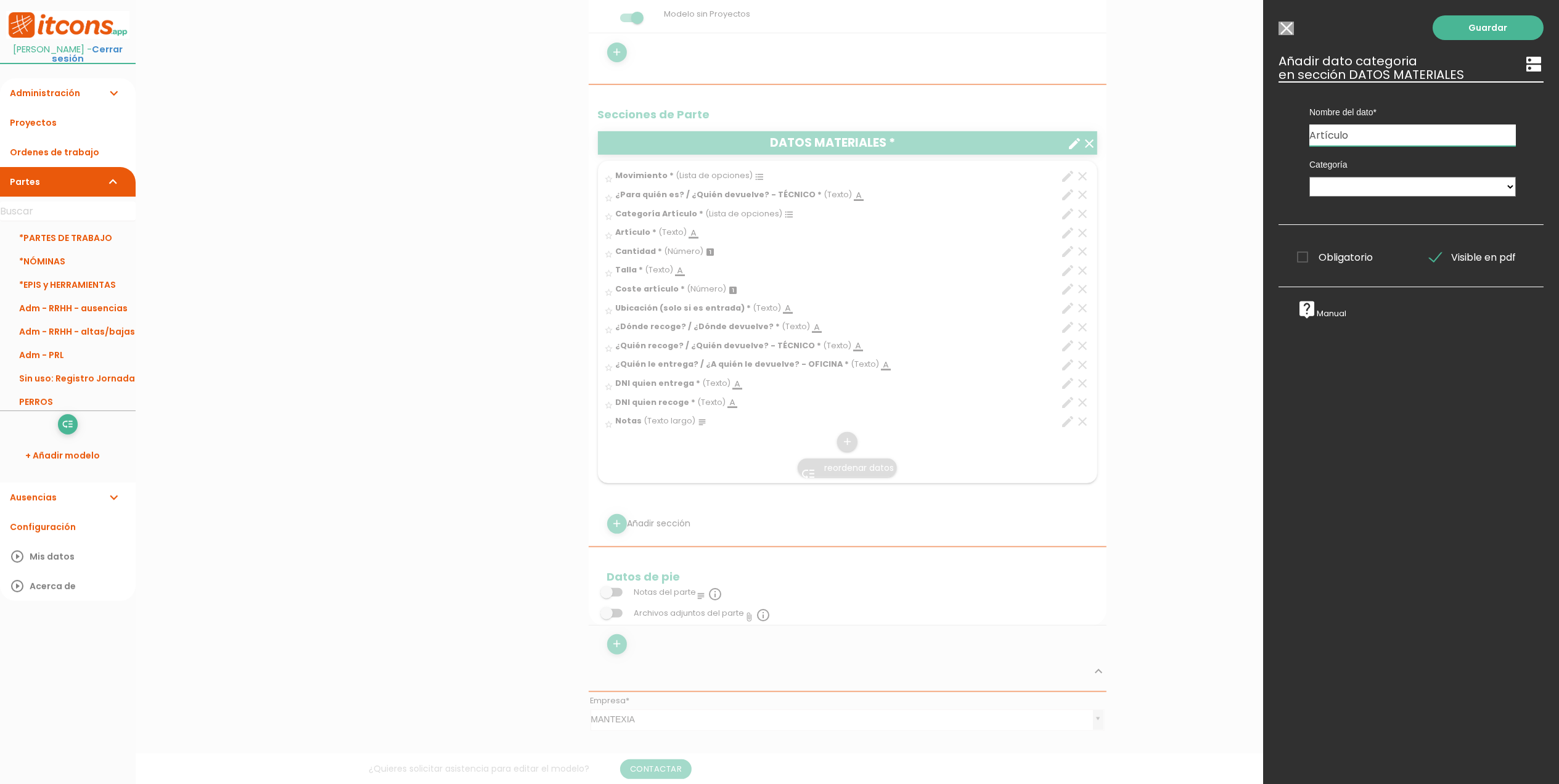
type input "Artículo"
click at [1340, 183] on select "MAQUINARIA PERSONAL TIPO DE DÍA DNI MATERIALES" at bounding box center [1412, 187] width 206 height 19
click at [1386, 123] on div "Nombre del dato Movimiento ¿Para quién es? / ¿Quién devuelve? - TÉCNICO Categor…" at bounding box center [1412, 114] width 225 height 65
click at [1362, 181] on select "MAQUINARIA PERSONAL TIPO DE DÍA DNI MATERIALES" at bounding box center [1412, 187] width 206 height 19
select select "5017"
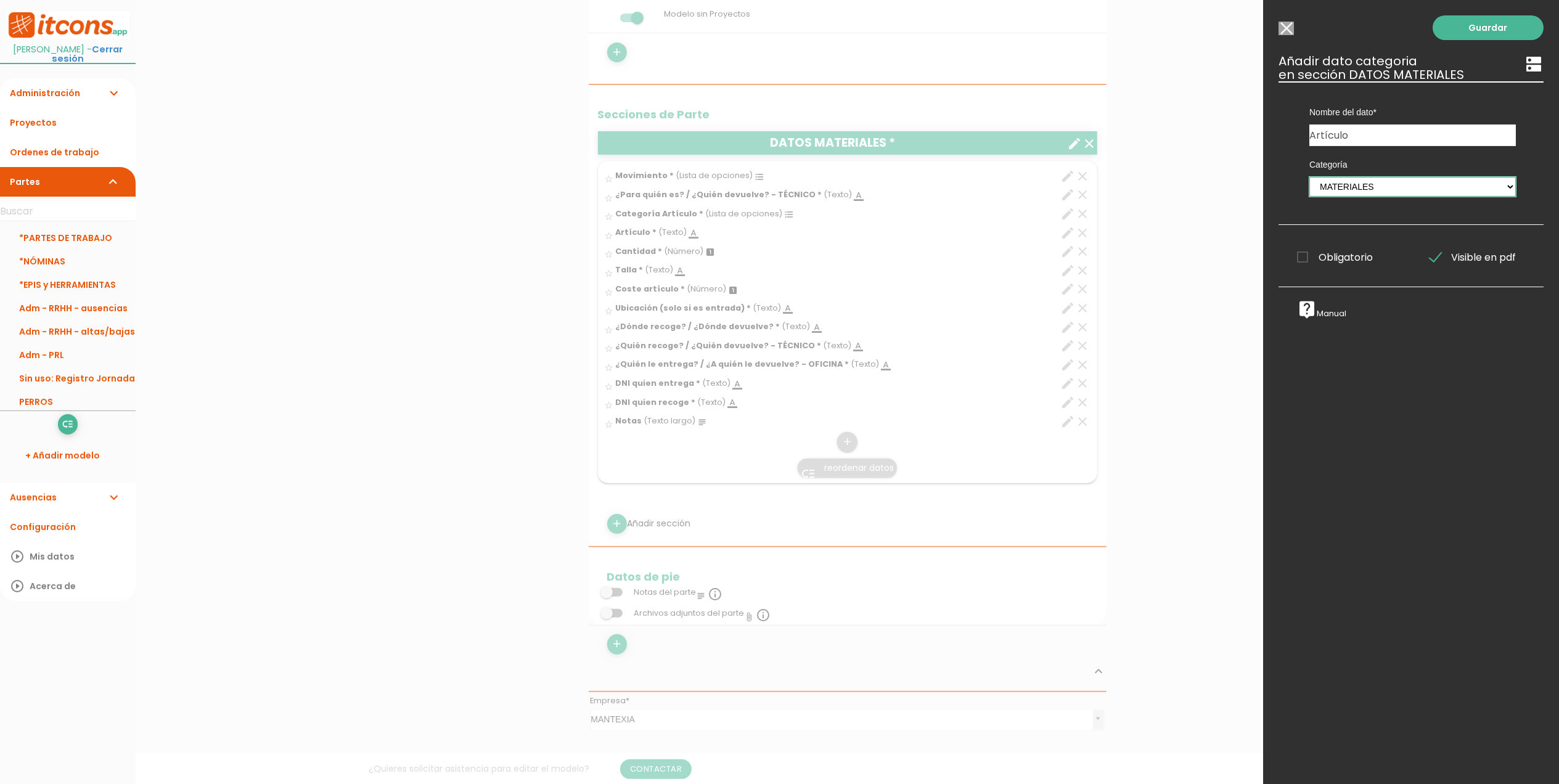
click at [1309, 177] on select "MAQUINARIA PERSONAL TIPO DE DÍA DNI MATERIALES" at bounding box center [1412, 187] width 206 height 19
click at [1307, 255] on span "Obligatorio" at bounding box center [1335, 257] width 76 height 16
click at [0, 0] on input "Obligatorio" at bounding box center [0, 0] width 0 height 0
click at [1377, 127] on input "Artículo" at bounding box center [1412, 135] width 206 height 22
type input "Artículos"
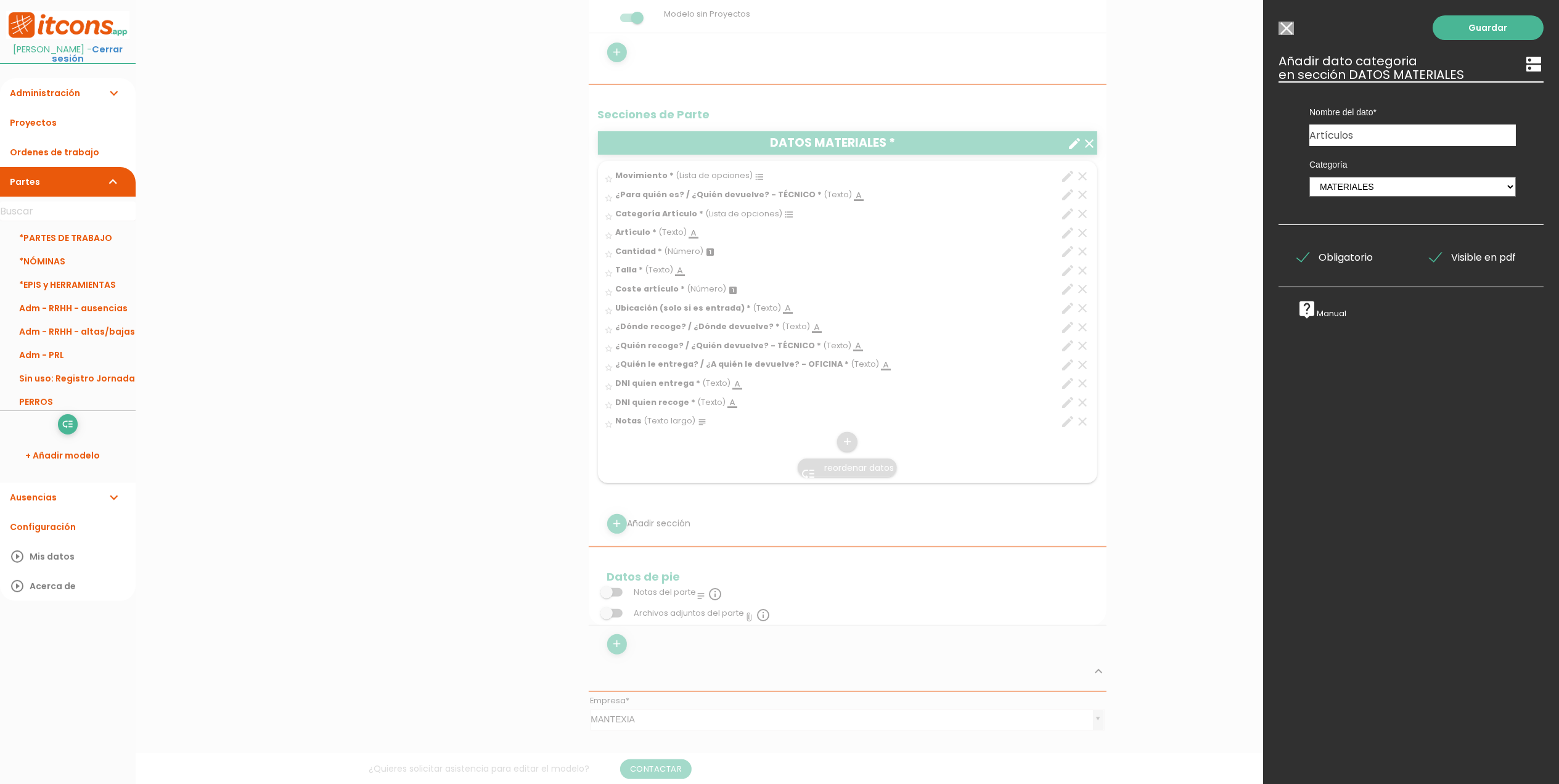
click at [1382, 354] on div "Guardar ESCOGE EL TIPO DE DATO looks_one NÚMERO format_color_text TEXTO access_…" at bounding box center [1411, 392] width 296 height 784
click at [1450, 31] on link "Guardar" at bounding box center [1488, 28] width 111 height 25
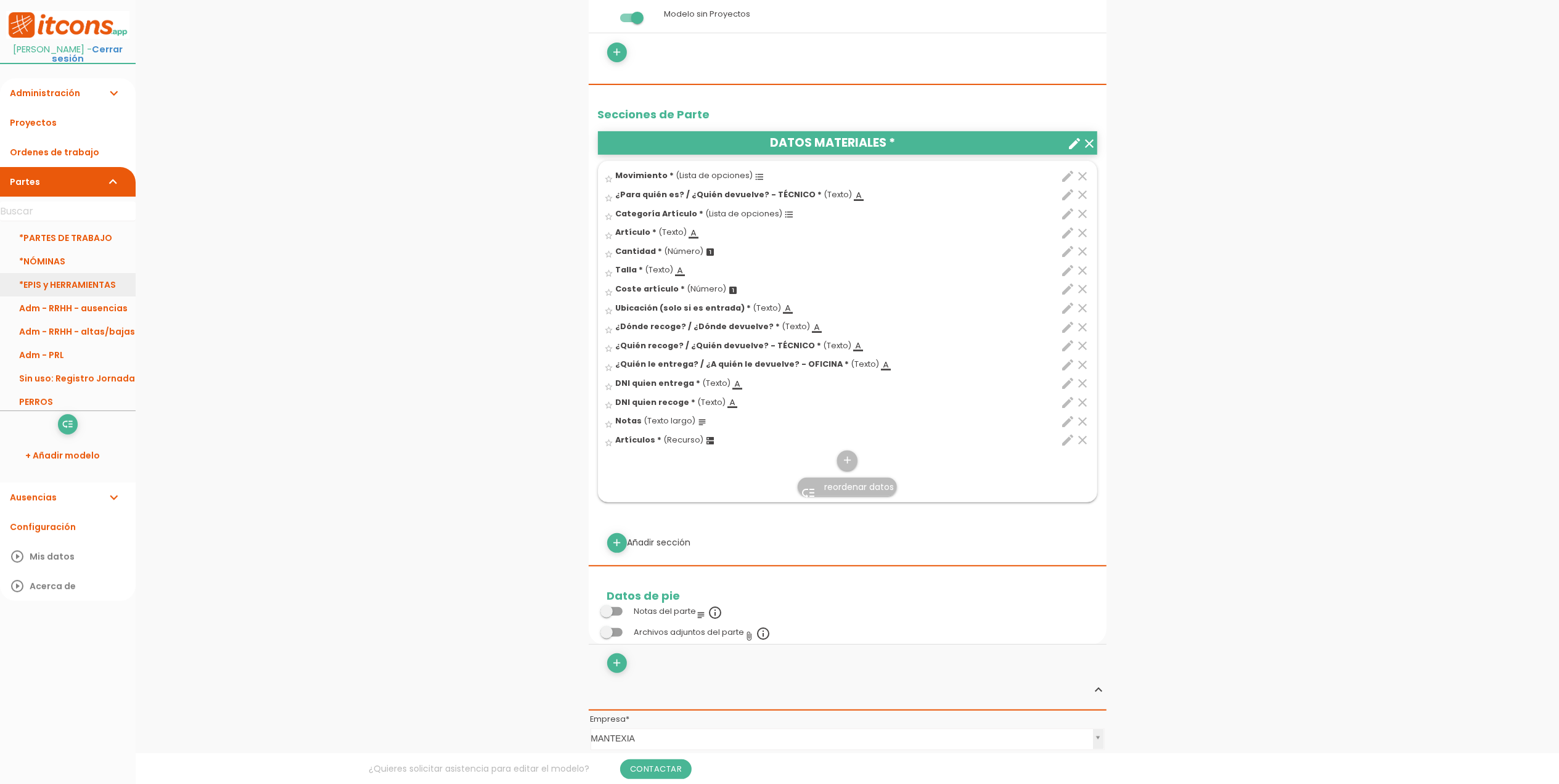
click at [87, 284] on link "*EPIS y HERRAMIENTAS" at bounding box center [67, 284] width 135 height 23
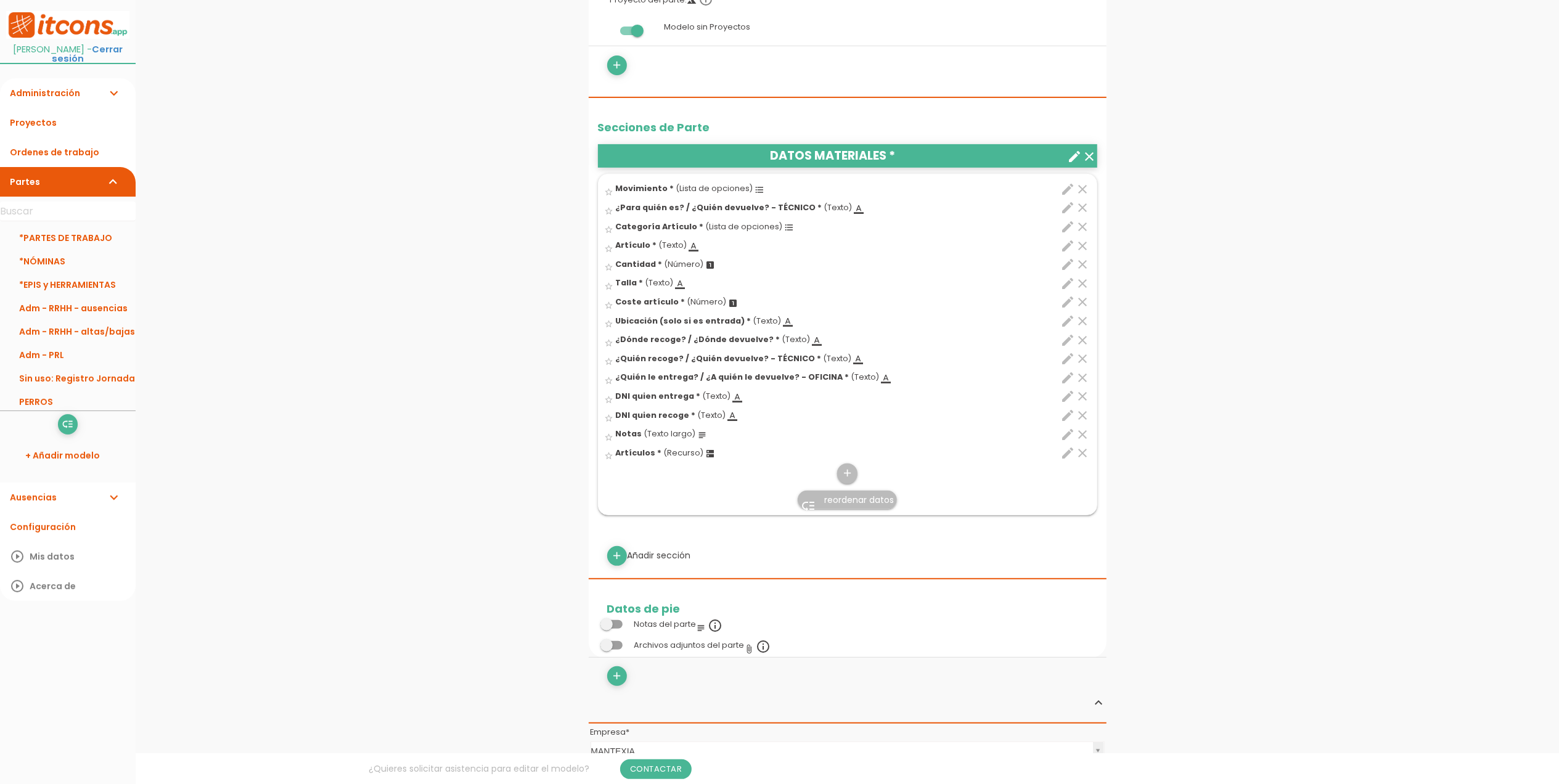
scroll to position [328, 0]
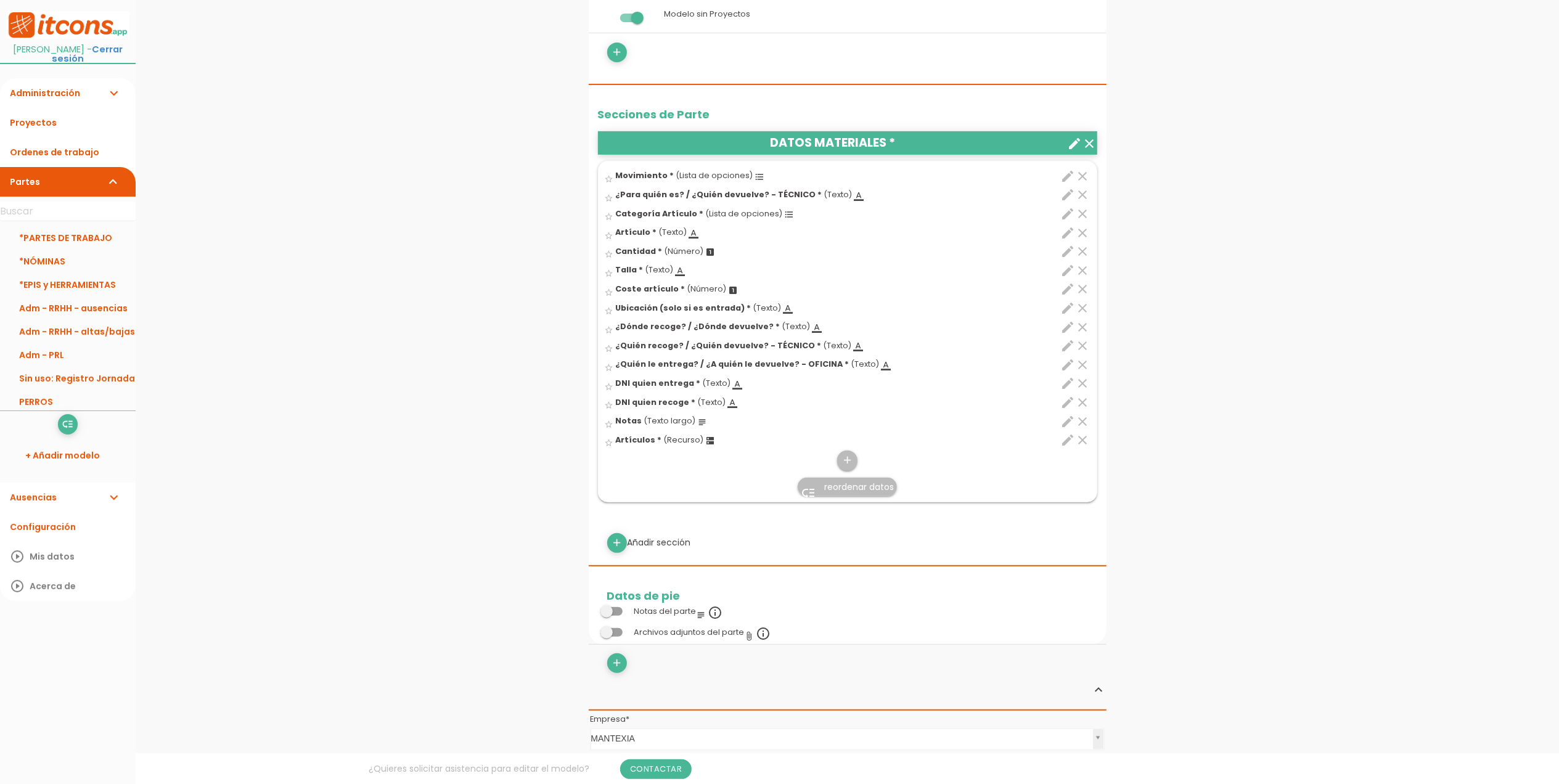
click at [1071, 448] on icon "edit" at bounding box center [1068, 440] width 15 height 15
select select "5017"
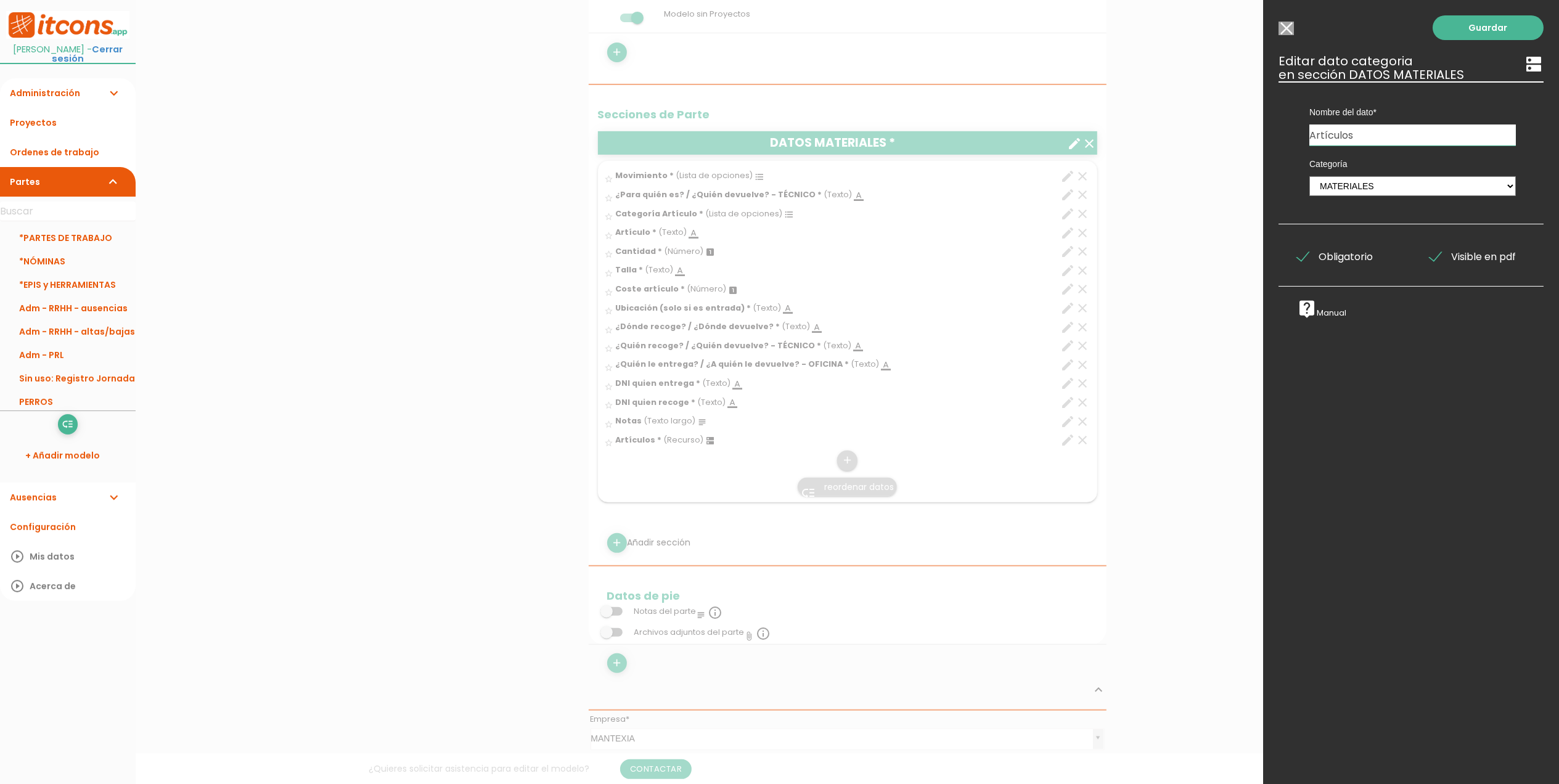
click at [1527, 68] on icon "dns" at bounding box center [1534, 64] width 19 height 19
click at [1291, 25] on input "Modelo sin Ordenes de trabajo" at bounding box center [1286, 28] width 16 height 13
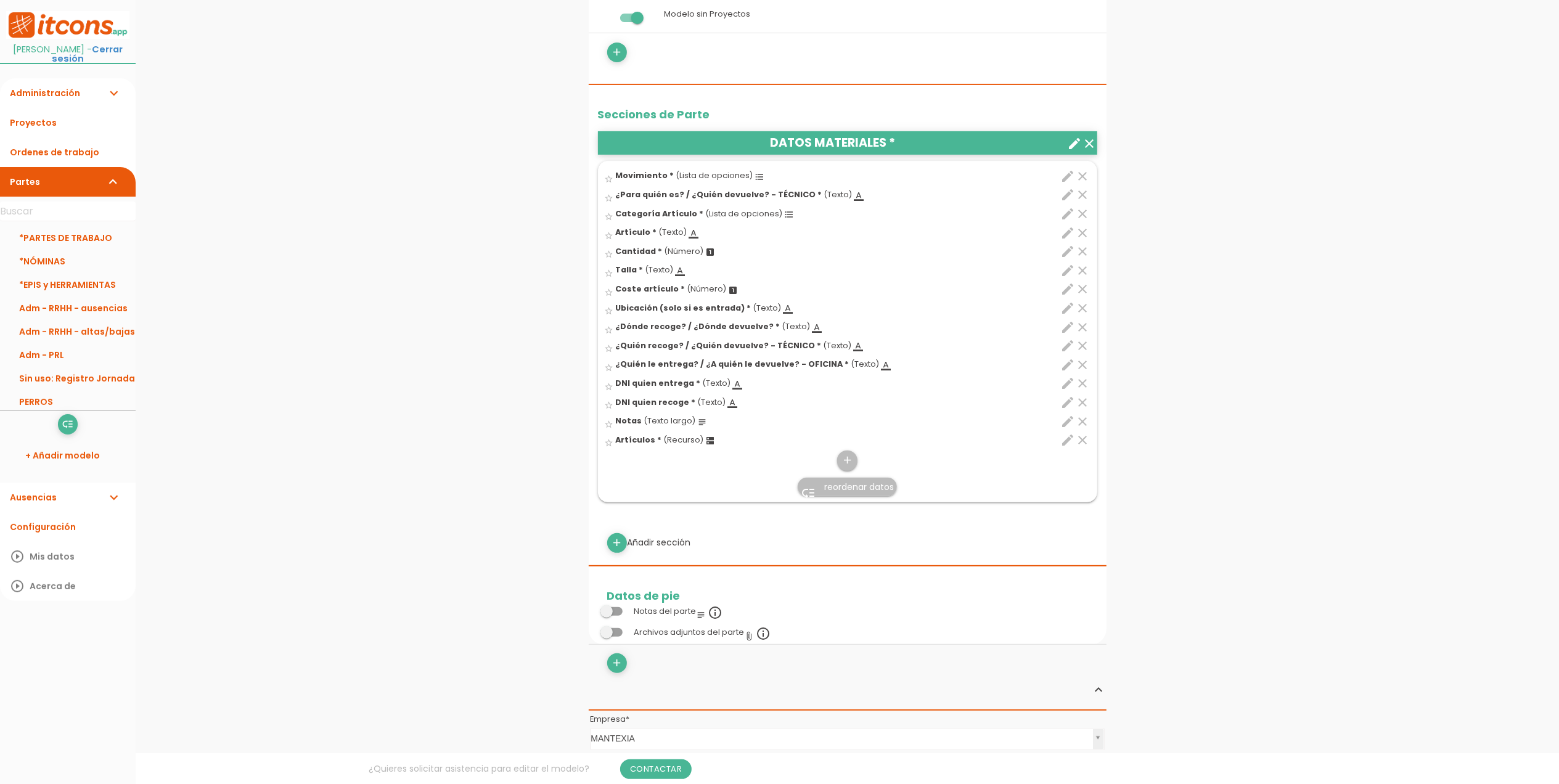
click at [1083, 448] on icon "clear" at bounding box center [1083, 440] width 15 height 15
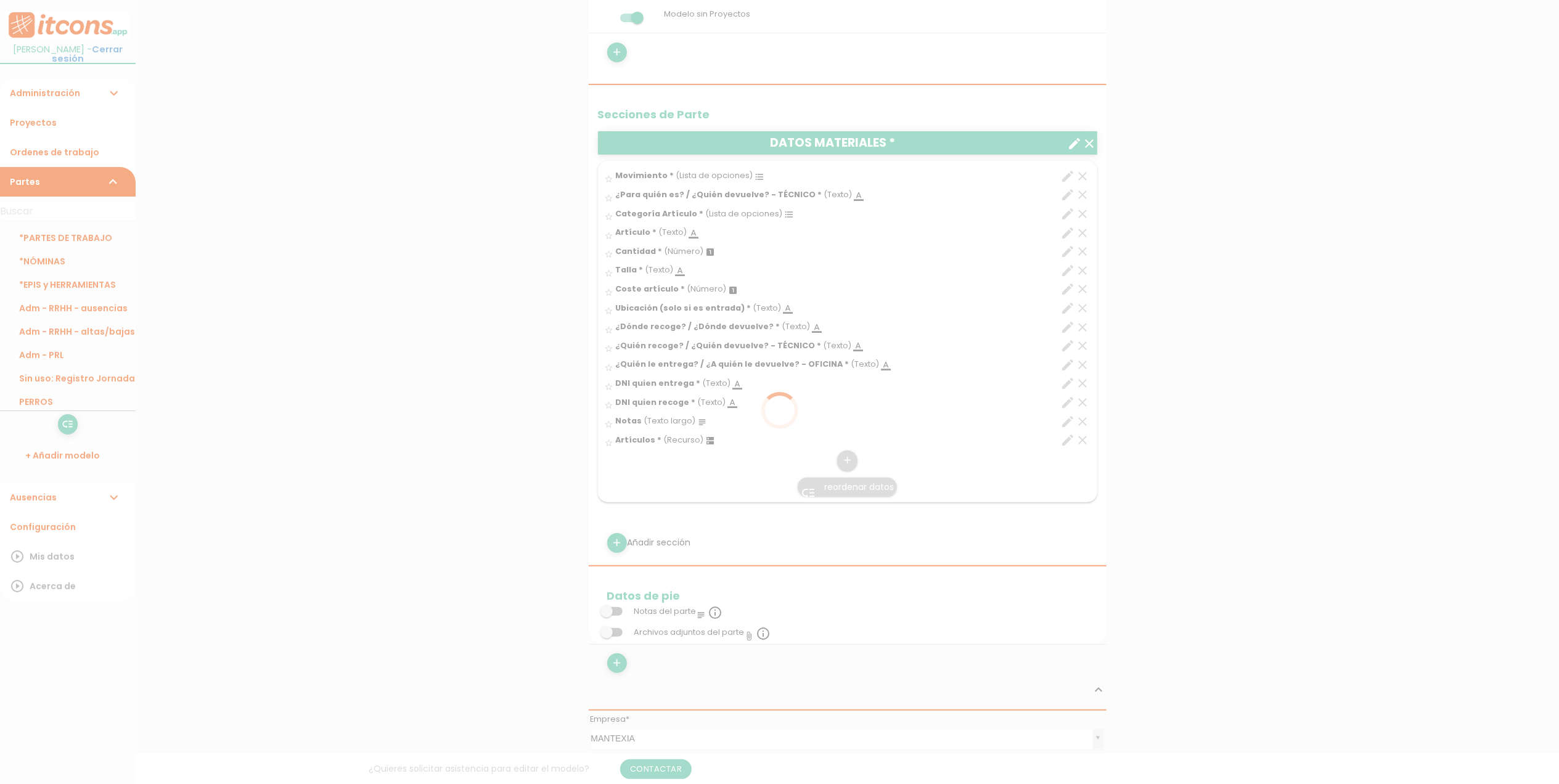
scroll to position [0, 0]
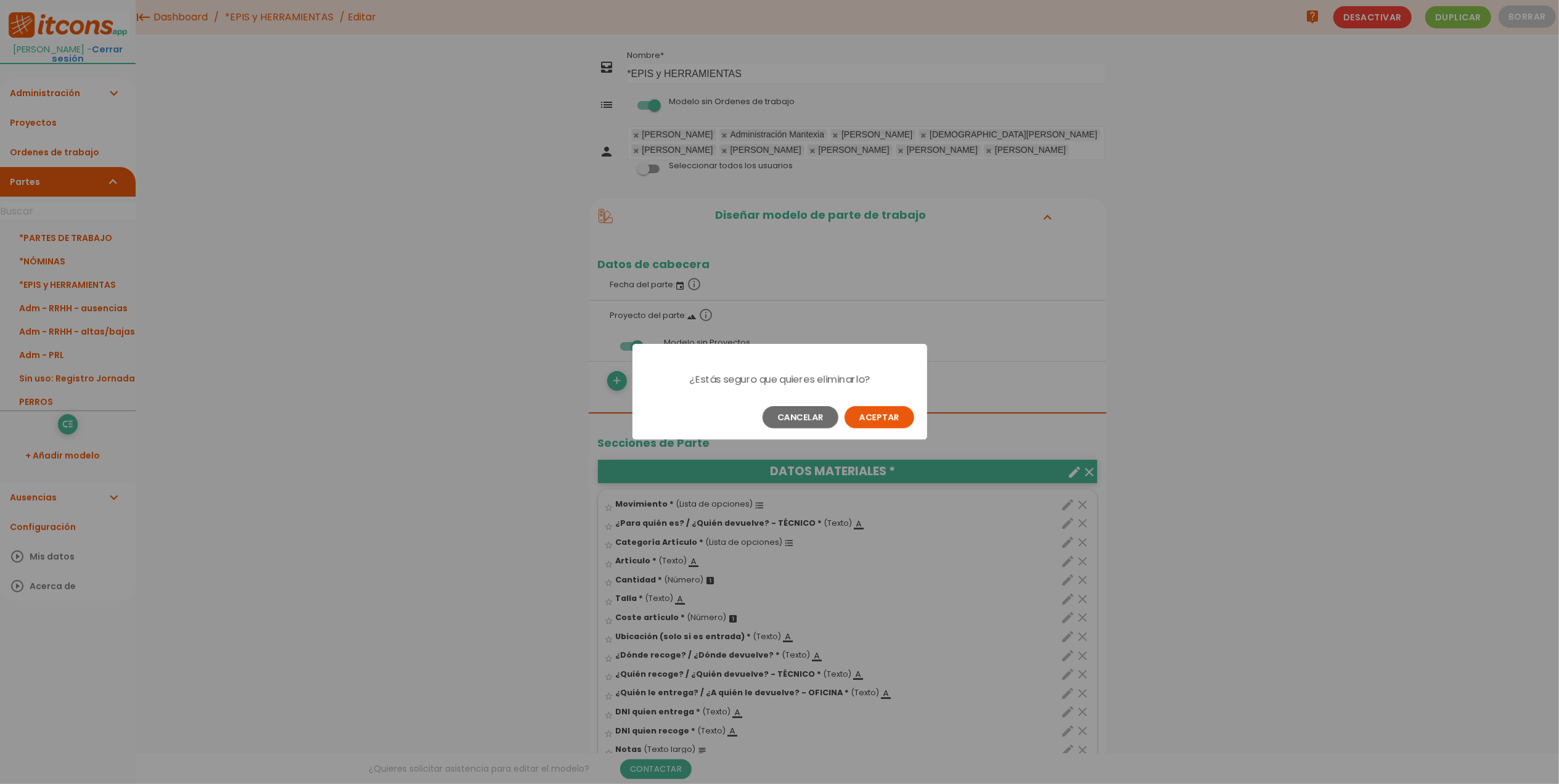
click at [866, 418] on button "Aceptar" at bounding box center [879, 417] width 70 height 22
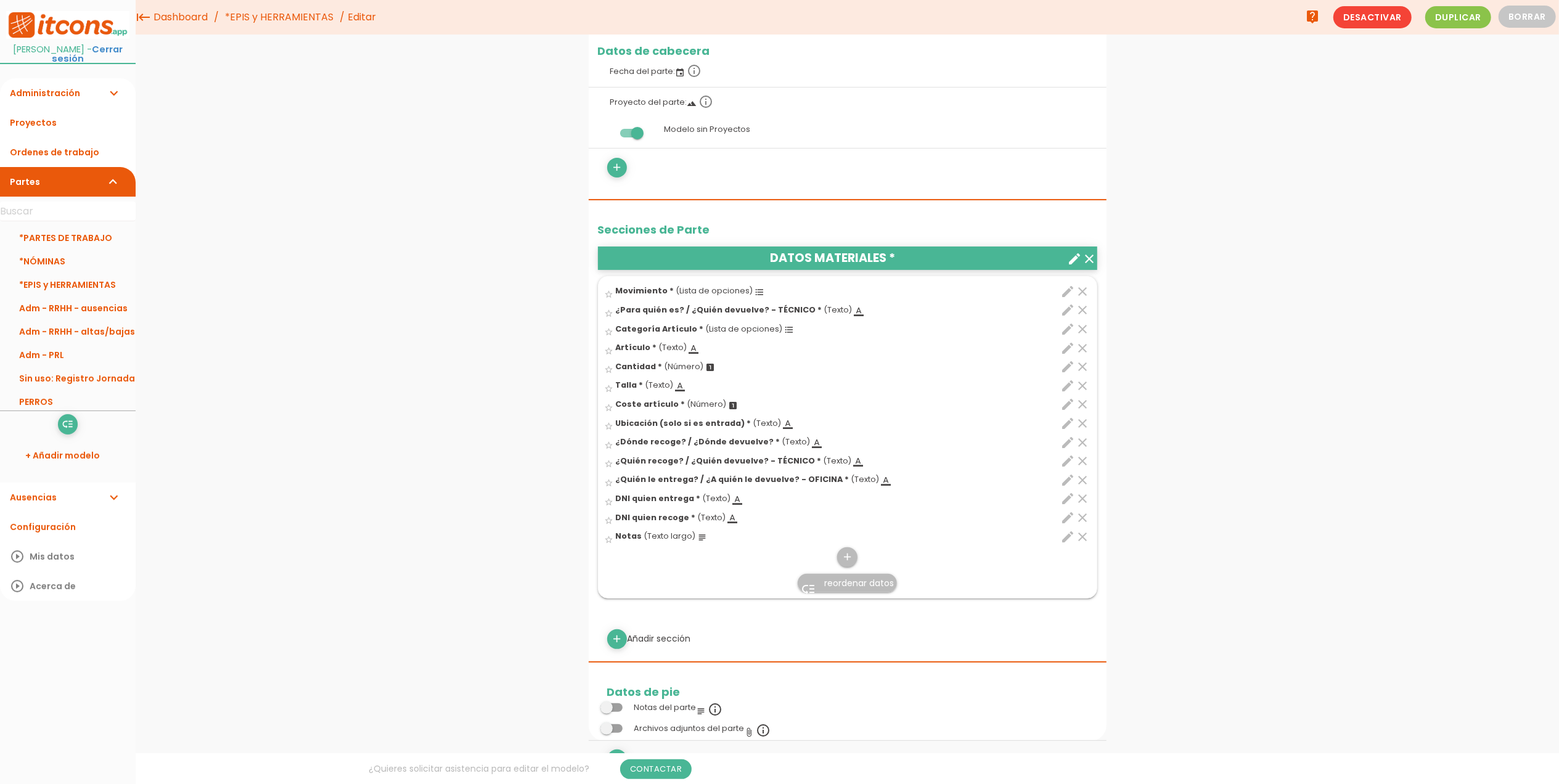
scroll to position [164, 0]
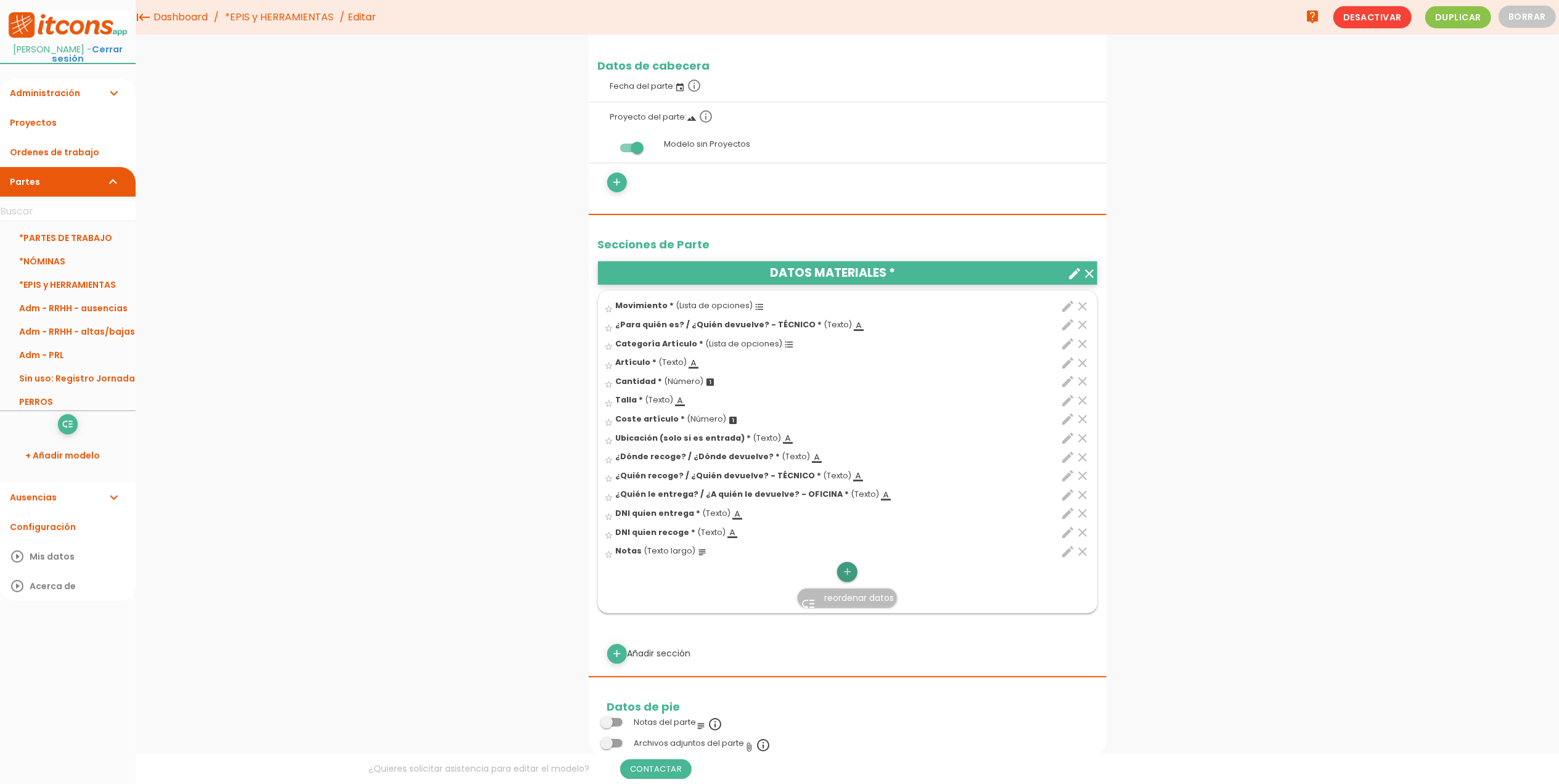
click at [847, 581] on icon "add" at bounding box center [847, 572] width 12 height 19
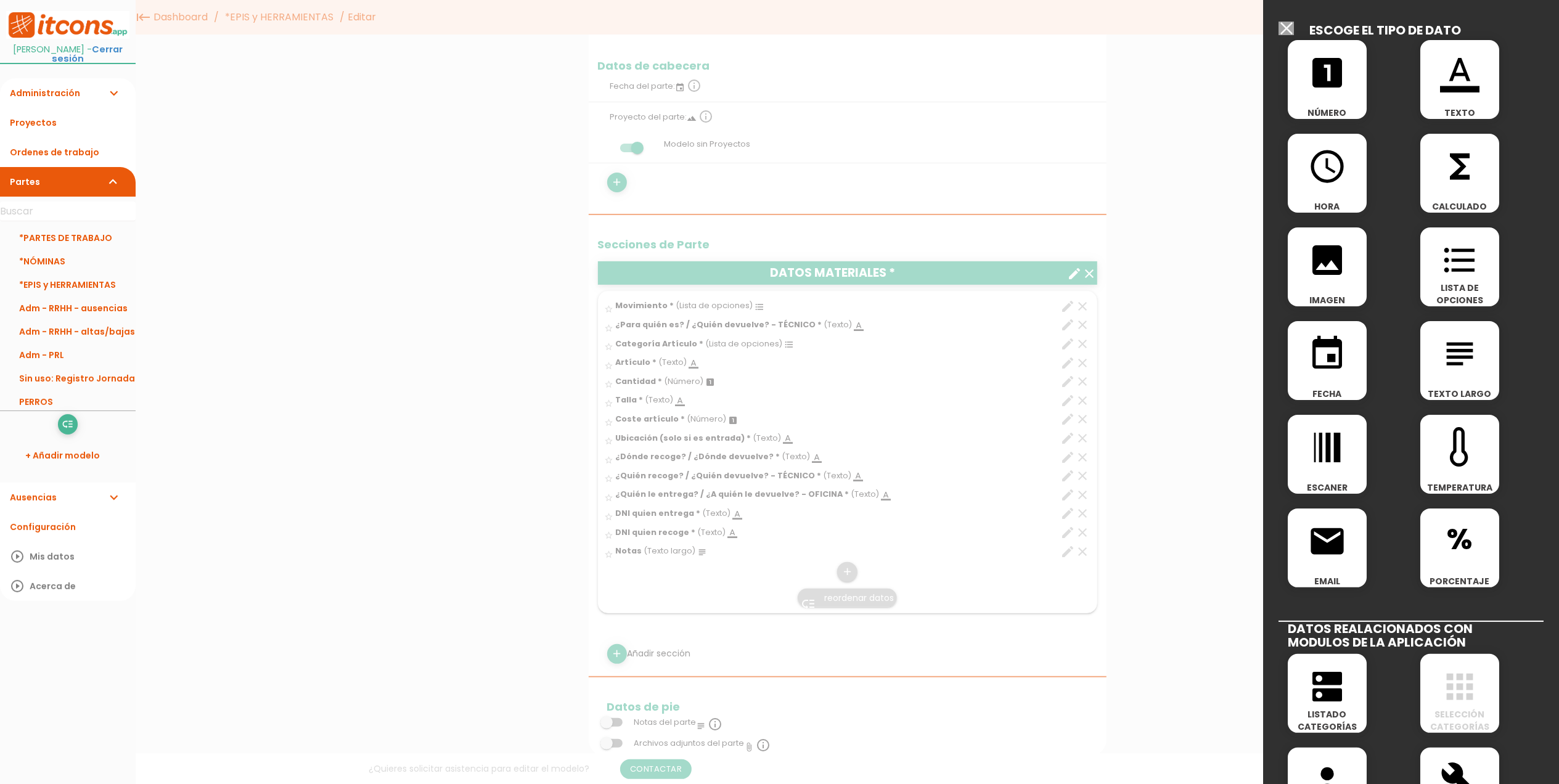
click at [1477, 697] on span "apps" at bounding box center [1460, 680] width 79 height 52
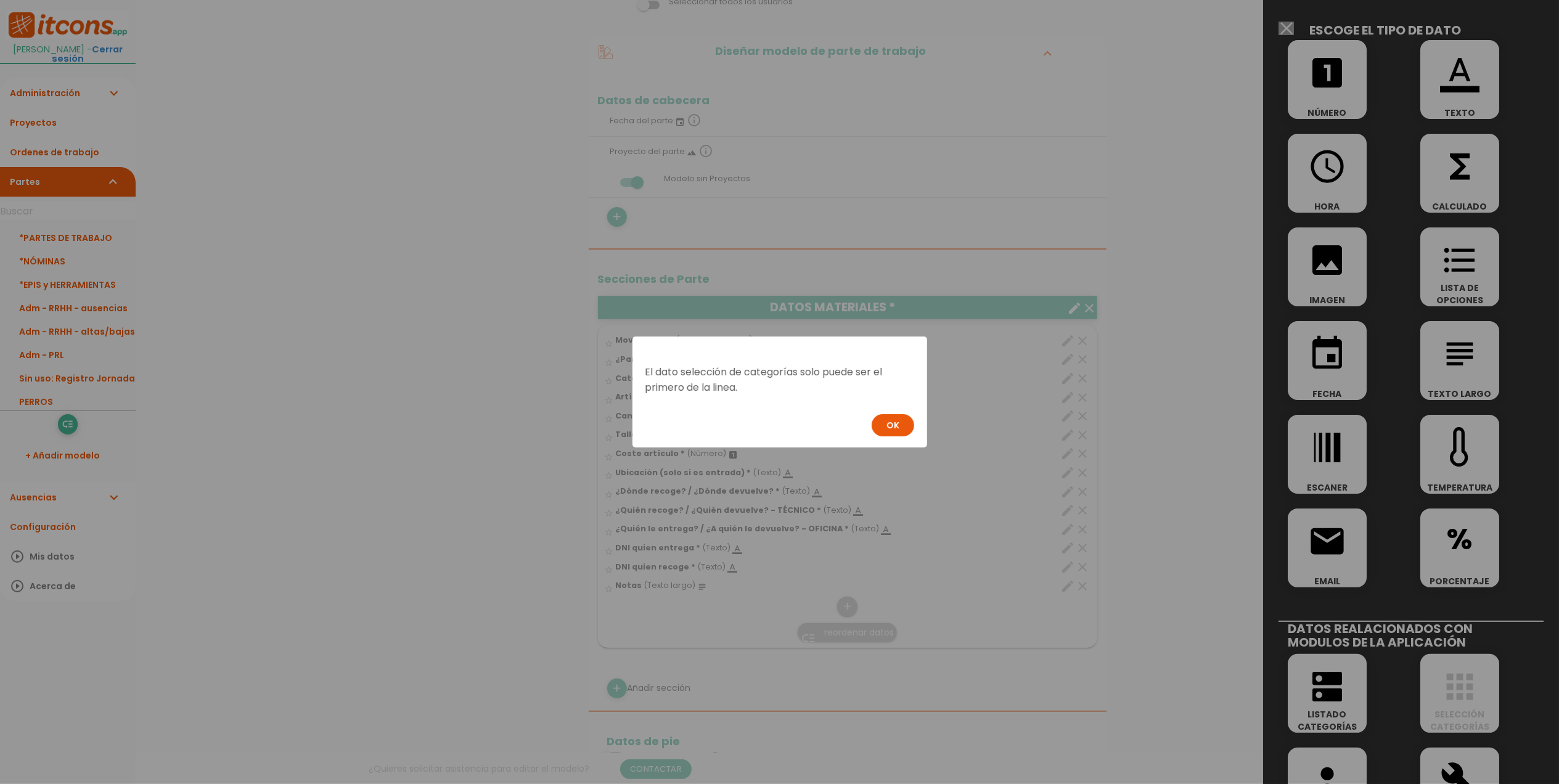
scroll to position [0, 0]
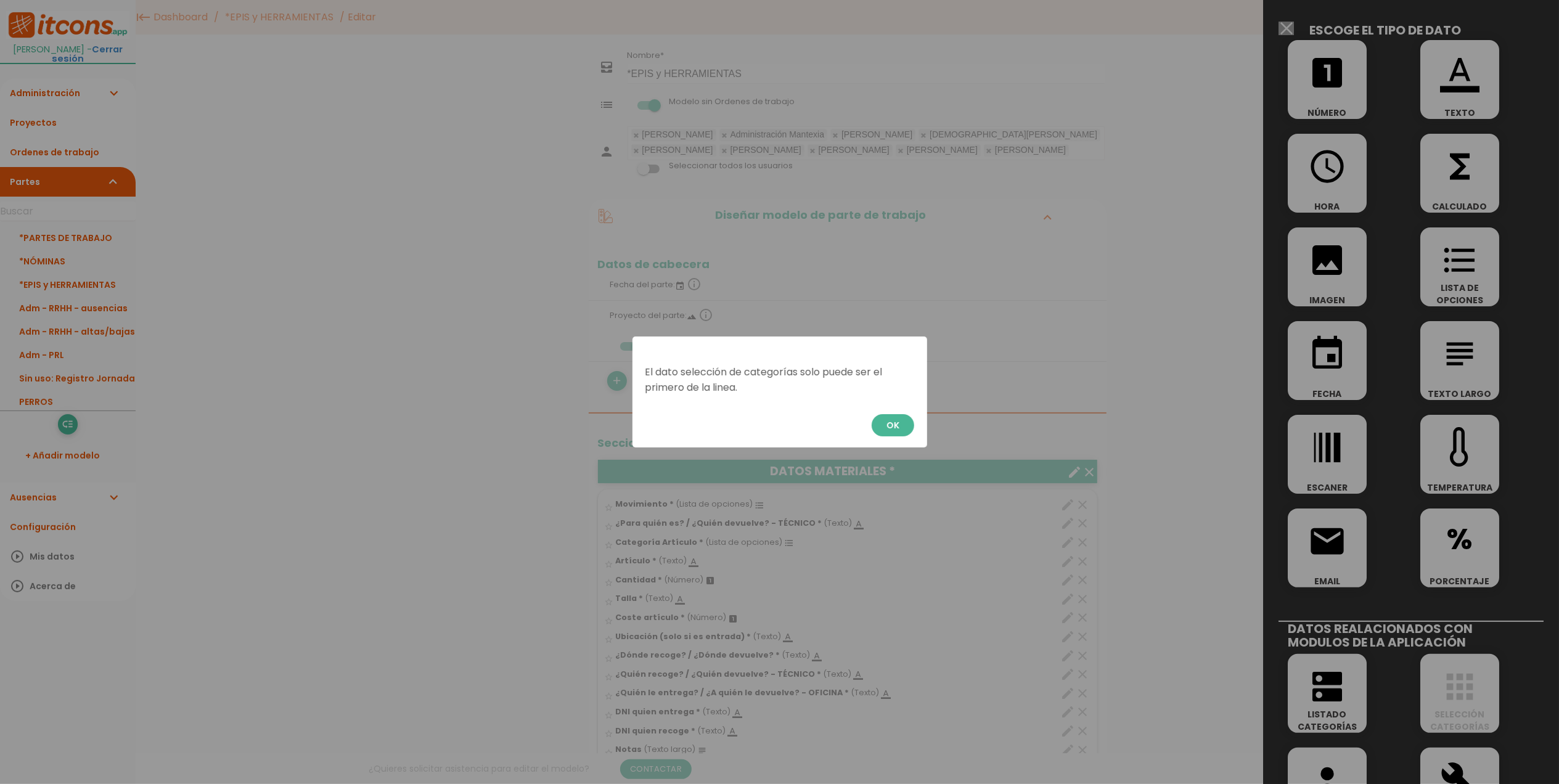
click at [886, 418] on button "OK" at bounding box center [893, 425] width 43 height 22
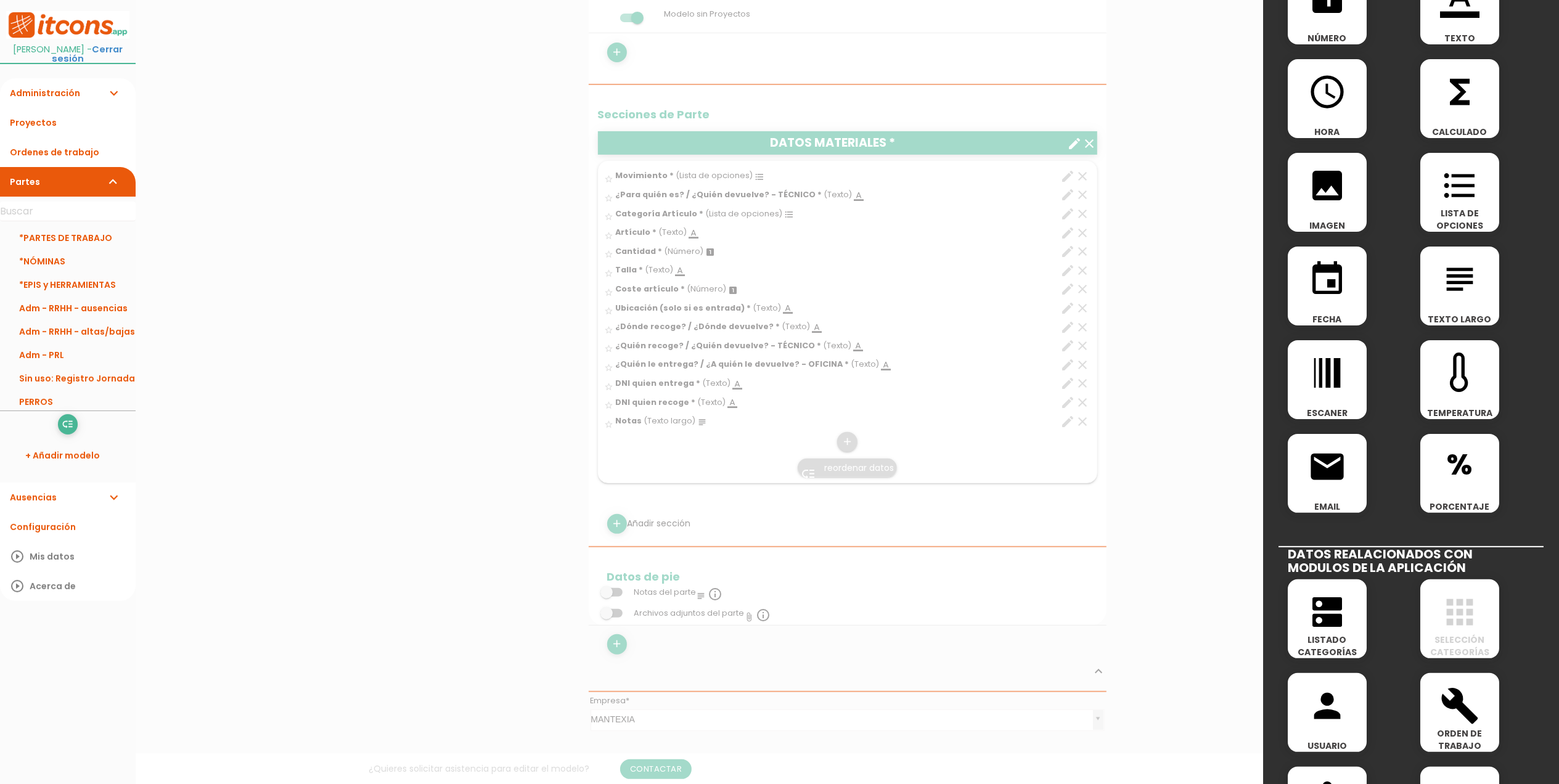
scroll to position [328, 0]
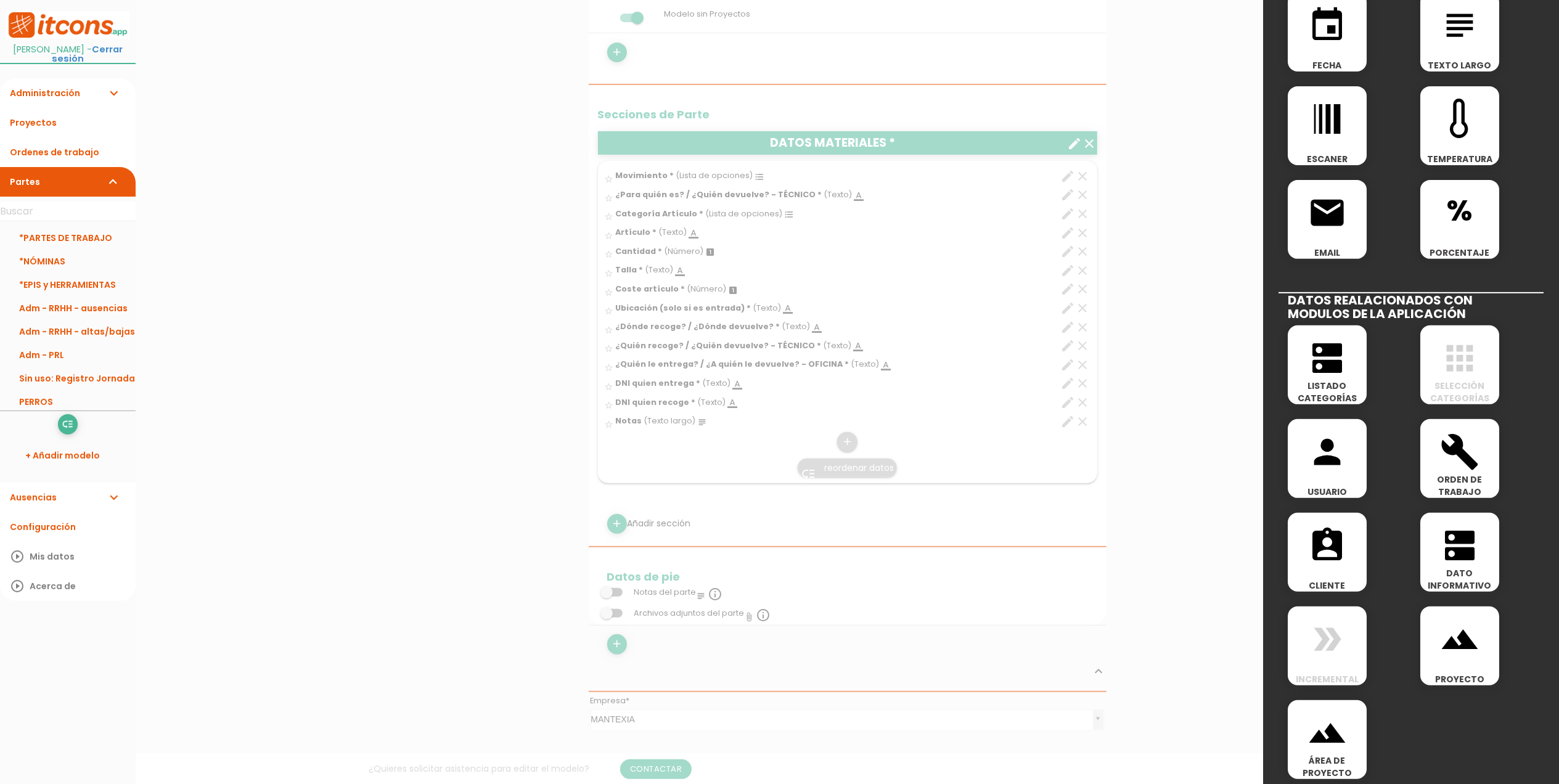
click at [1451, 380] on span "SELECCIÓN CATEGORÍAS" at bounding box center [1460, 392] width 79 height 25
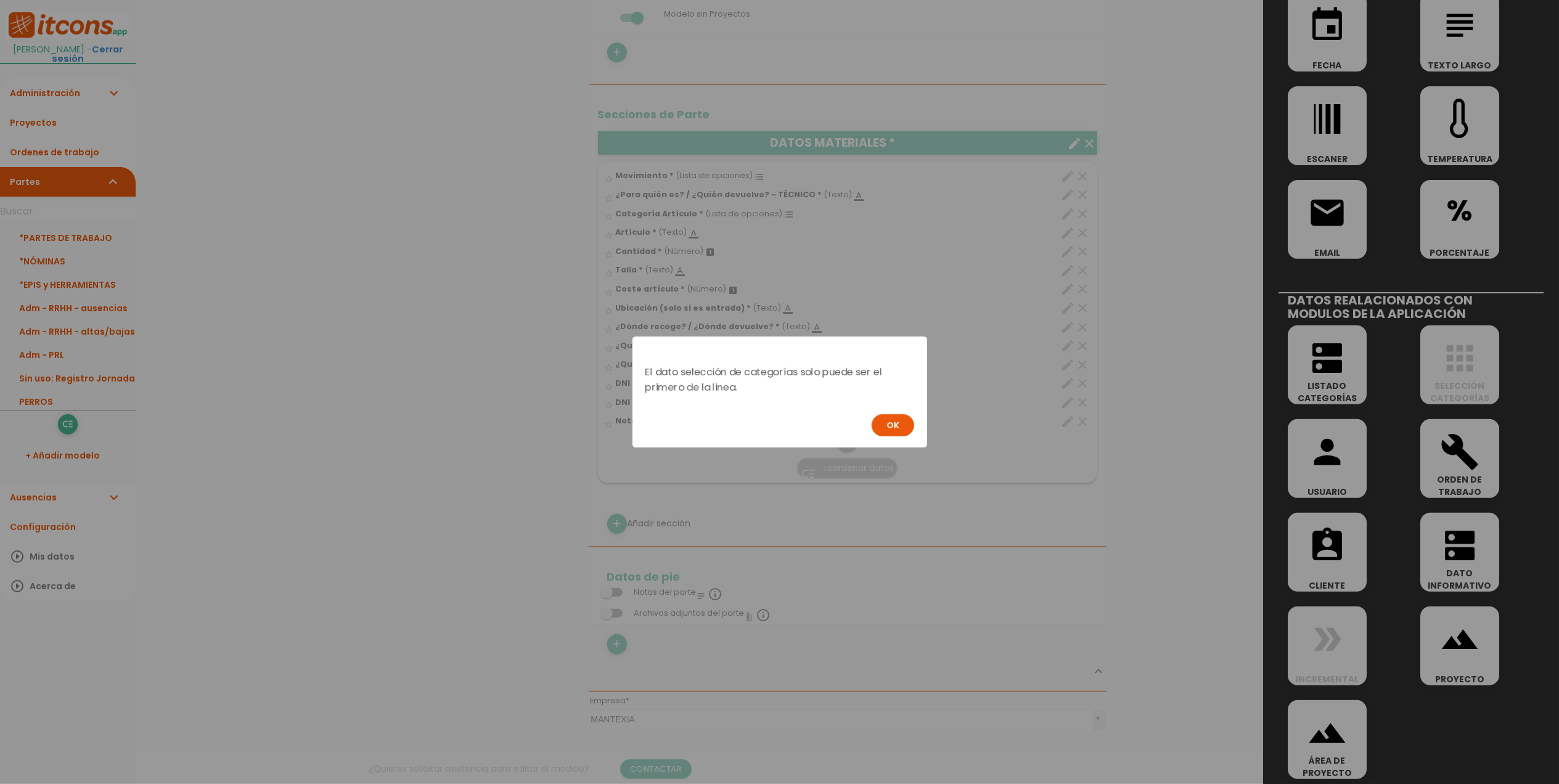
scroll to position [0, 0]
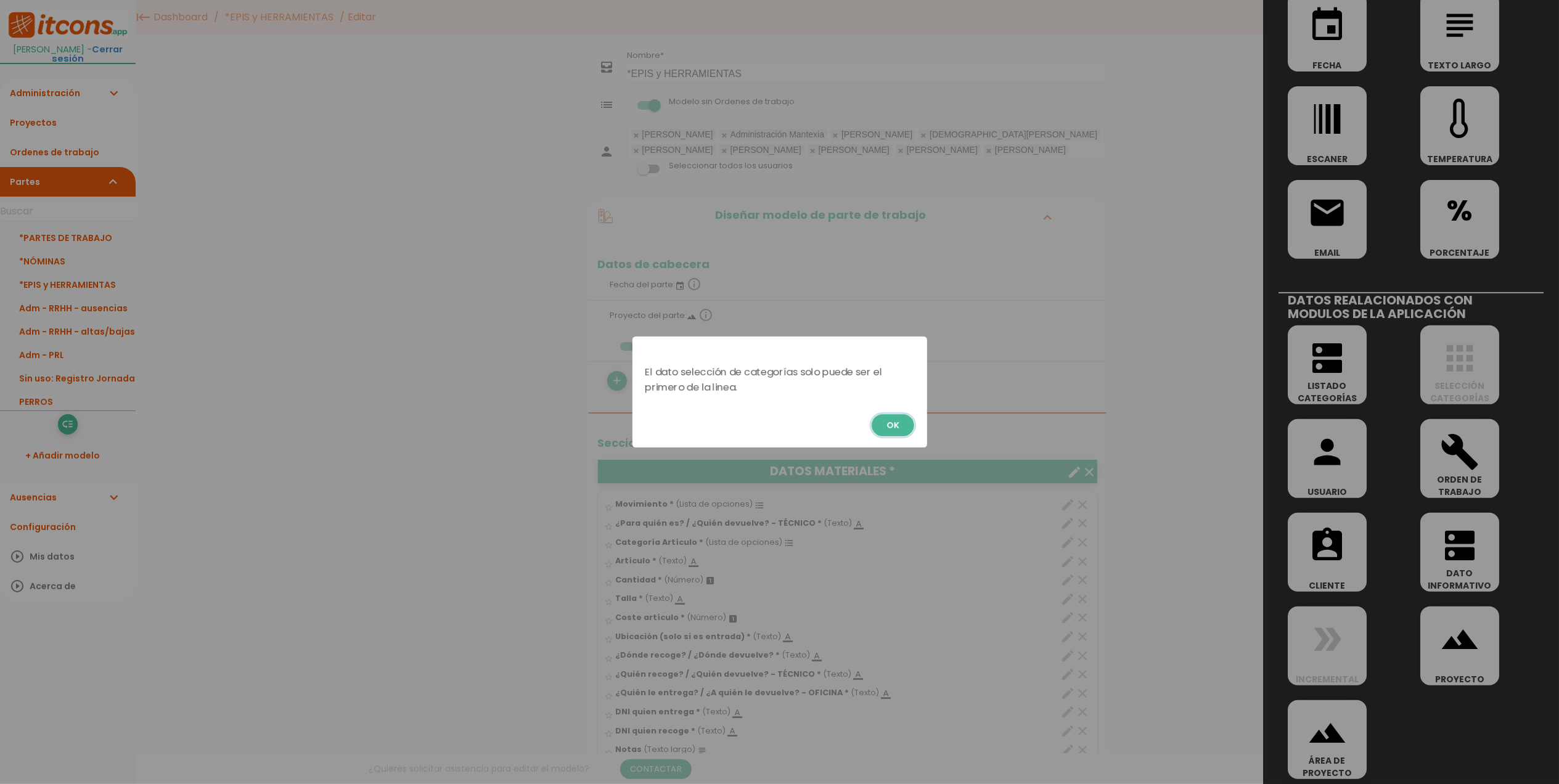
click at [883, 429] on button "OK" at bounding box center [893, 425] width 43 height 22
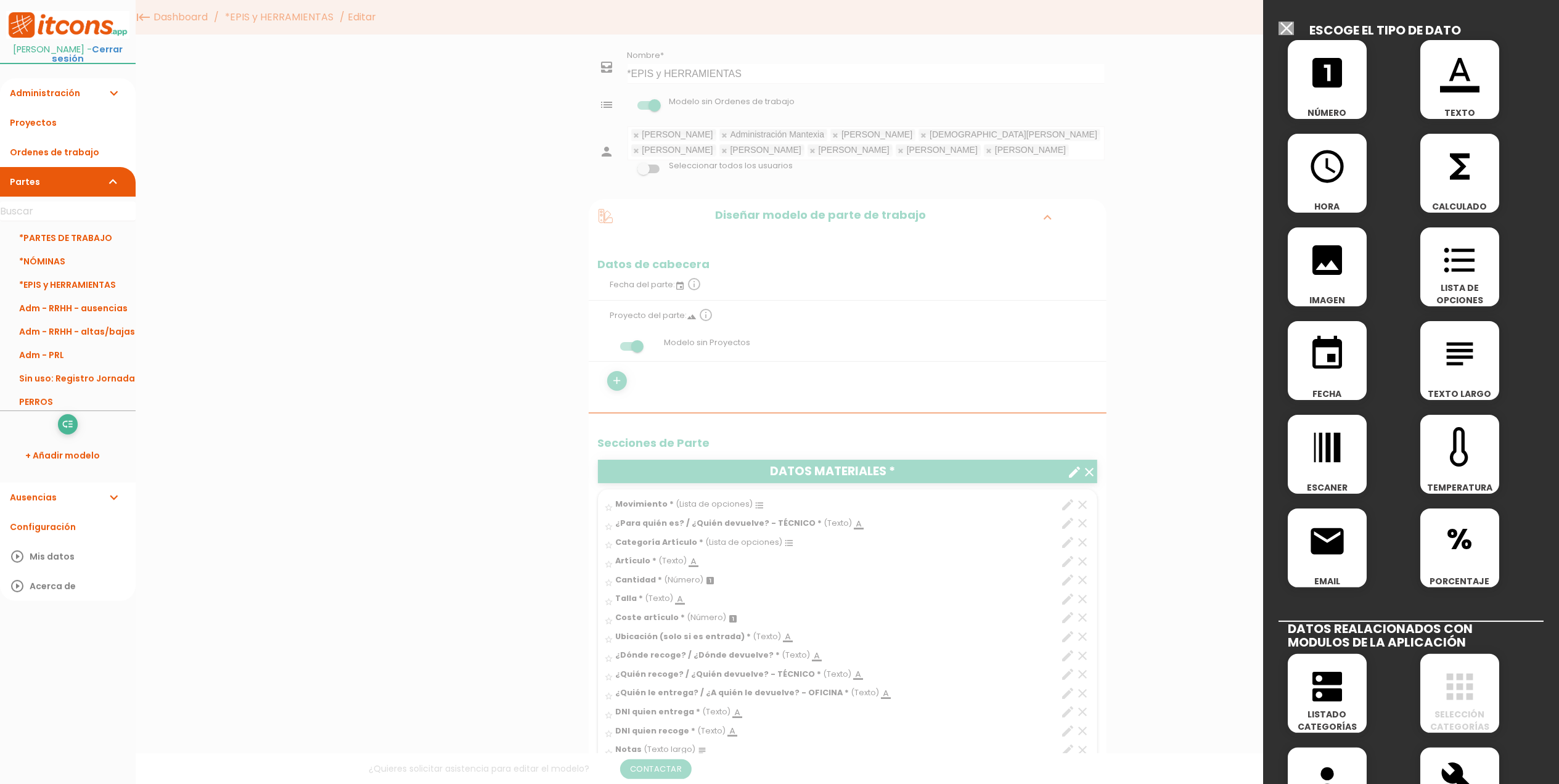
click at [1291, 32] on input "Modelo sin Ordenes de trabajo" at bounding box center [1286, 28] width 16 height 13
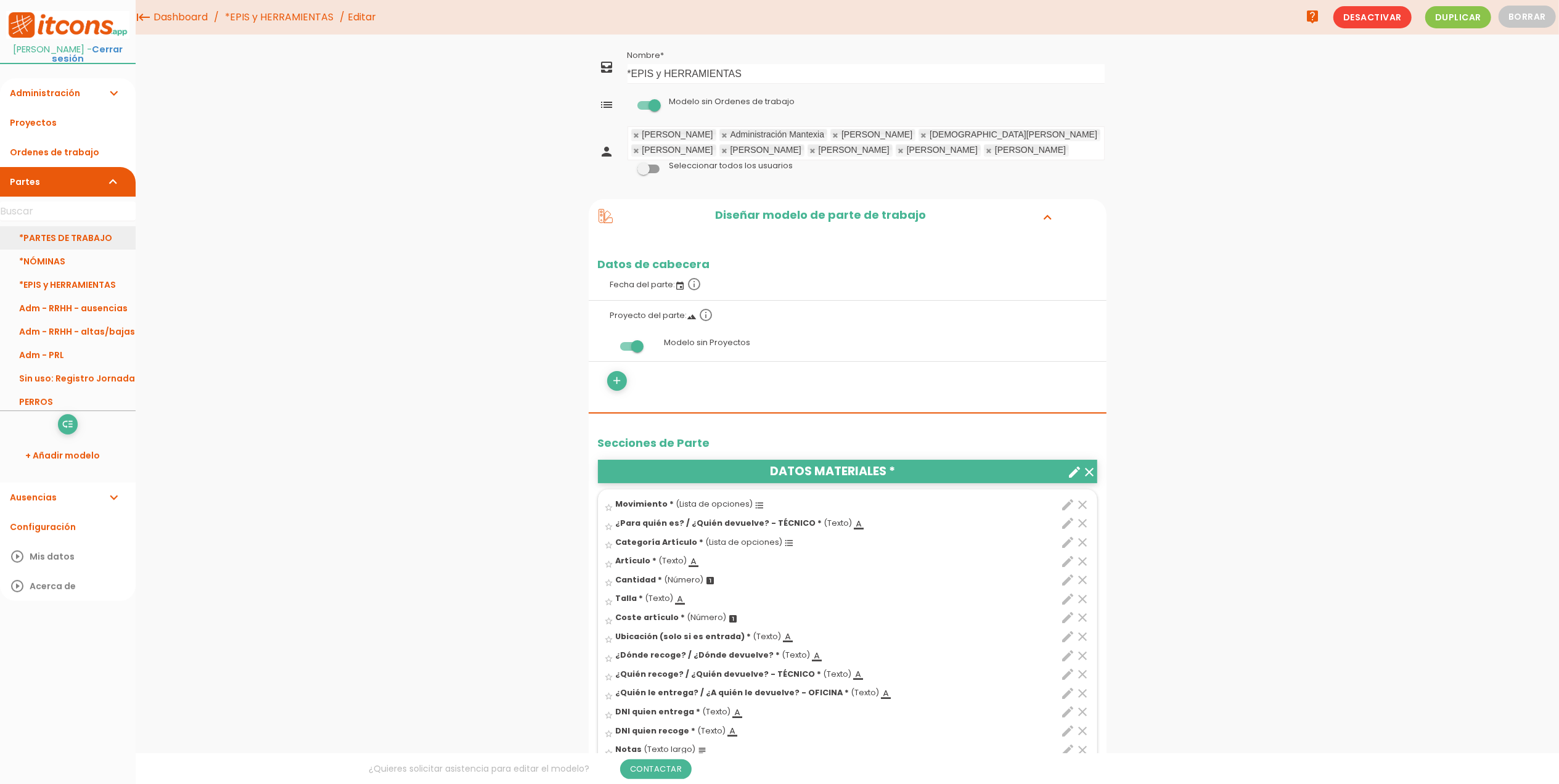
click at [82, 239] on link "*PARTES DE TRABAJO" at bounding box center [67, 238] width 135 height 23
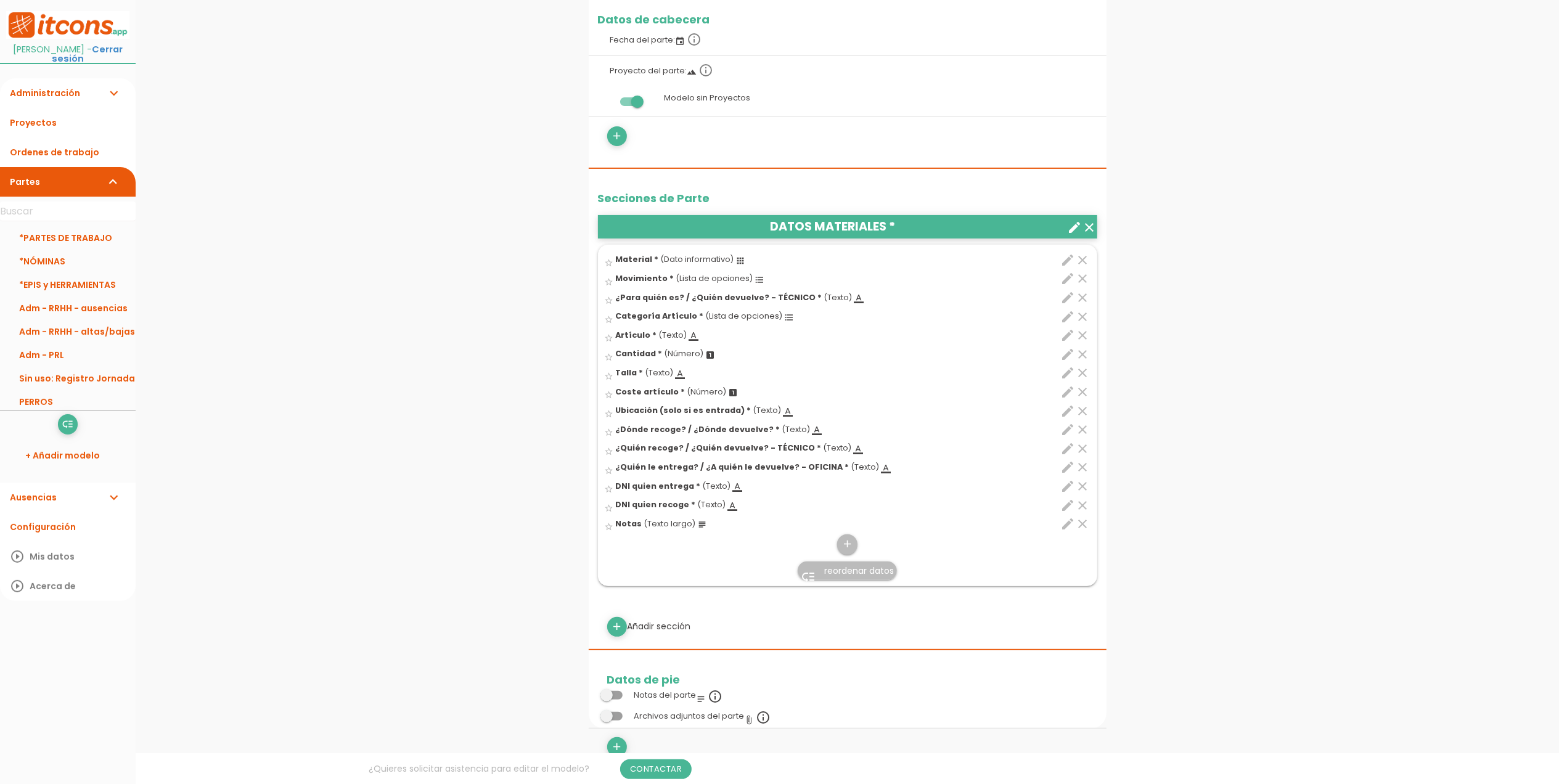
scroll to position [247, 0]
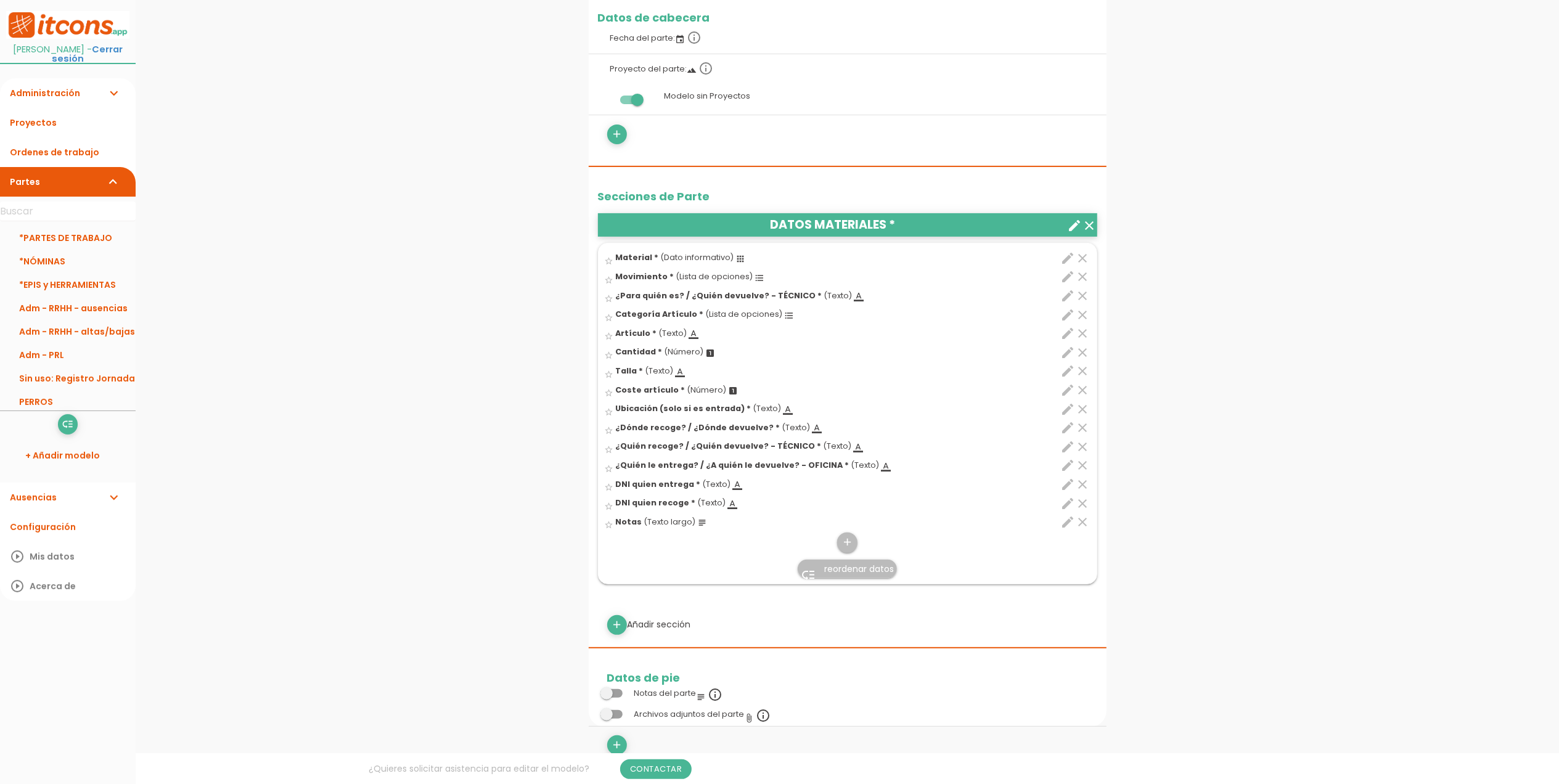
click at [479, 404] on div "menu keyboard_tab Dashboard *EPIS y HERRAMIENTAS Editar" at bounding box center [847, 552] width 1424 height 1598
click at [72, 285] on link "*EPIS y HERRAMIENTAS" at bounding box center [67, 284] width 135 height 23
